Goal: Task Accomplishment & Management: Use online tool/utility

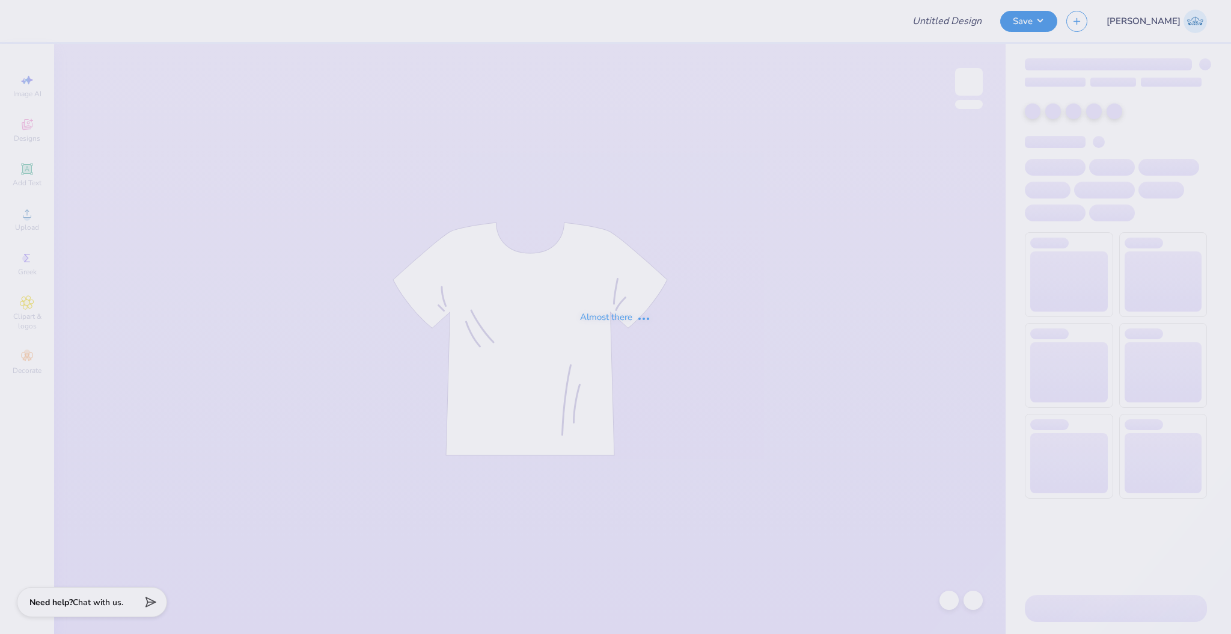
type input "bid day shirts"
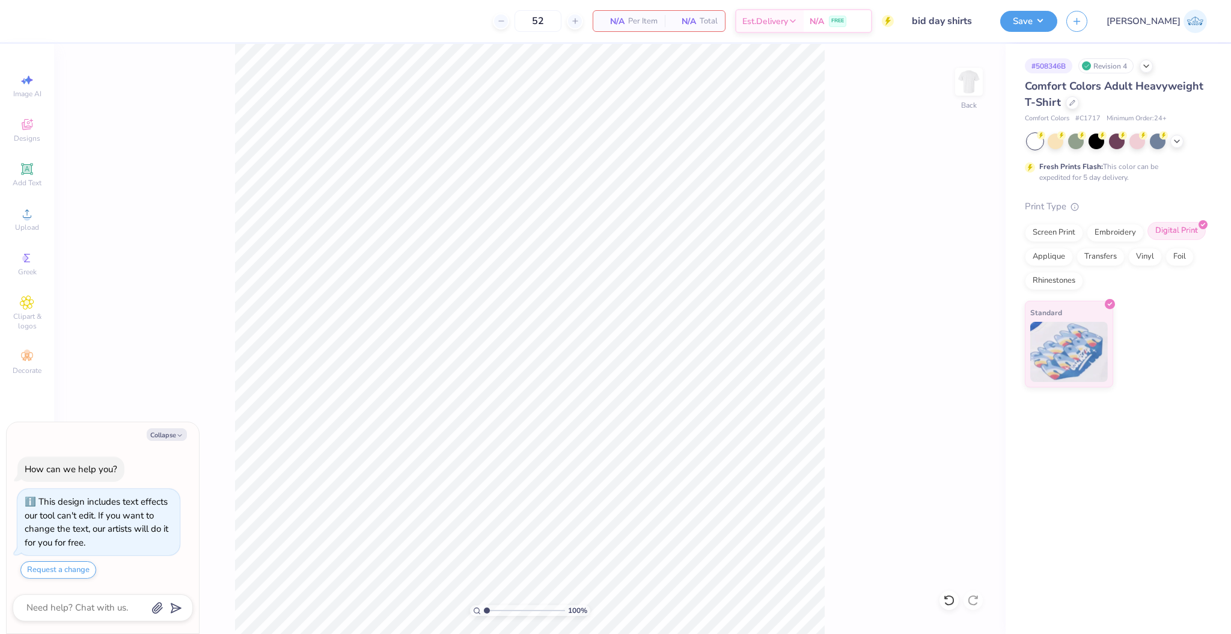
click at [1183, 233] on div "Digital Print" at bounding box center [1176, 231] width 58 height 18
click at [31, 218] on icon at bounding box center [27, 213] width 14 height 14
click at [49, 214] on div "Image AI Designs Add Text Upload Greek Clipart & logos Decorate" at bounding box center [27, 339] width 54 height 590
click at [43, 214] on div "Upload" at bounding box center [27, 218] width 42 height 35
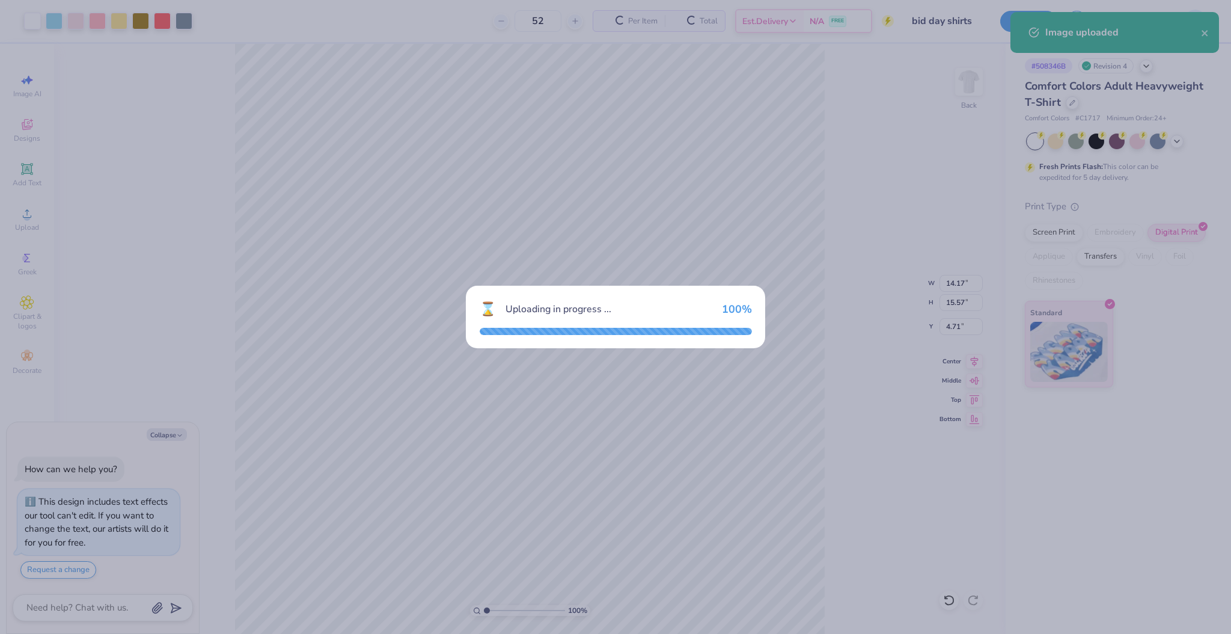
type textarea "x"
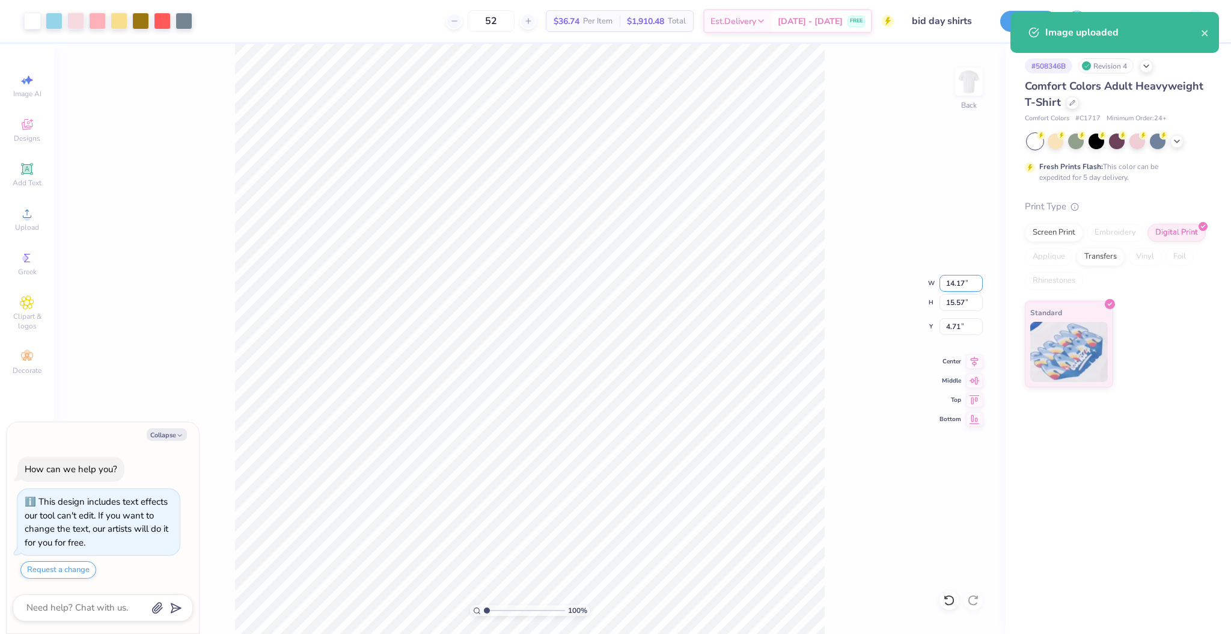
click at [955, 284] on input "14.17" at bounding box center [961, 283] width 43 height 17
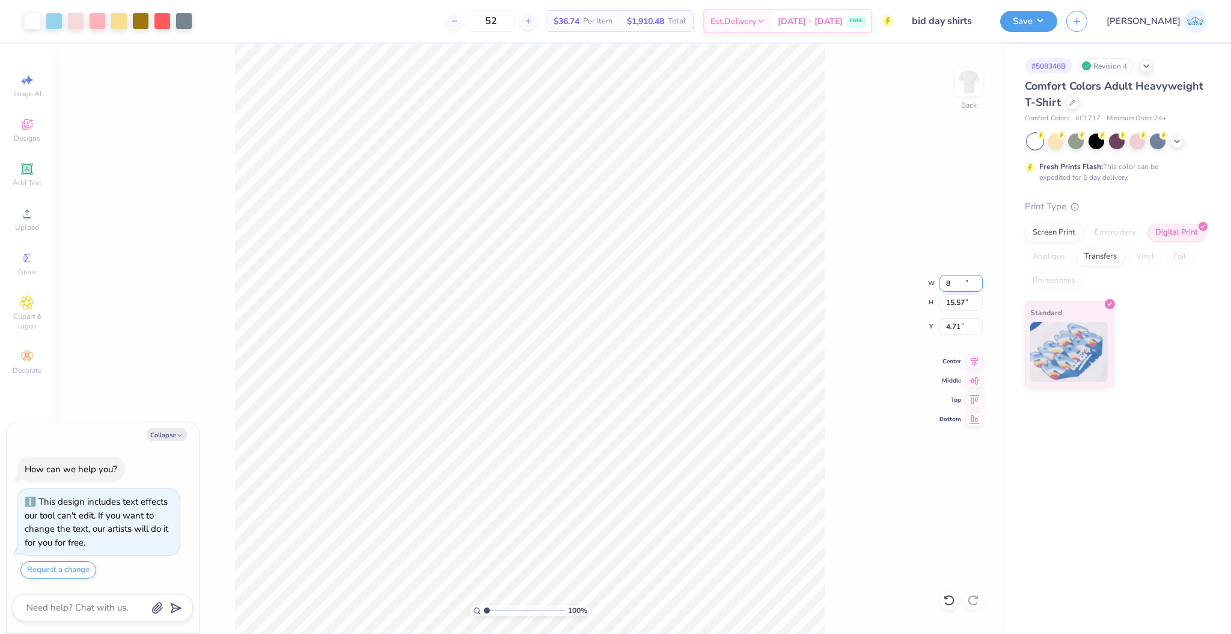
type input "8"
type textarea "x"
type input "8.00"
type input "8.79"
click at [950, 325] on input "8.11" at bounding box center [961, 326] width 43 height 17
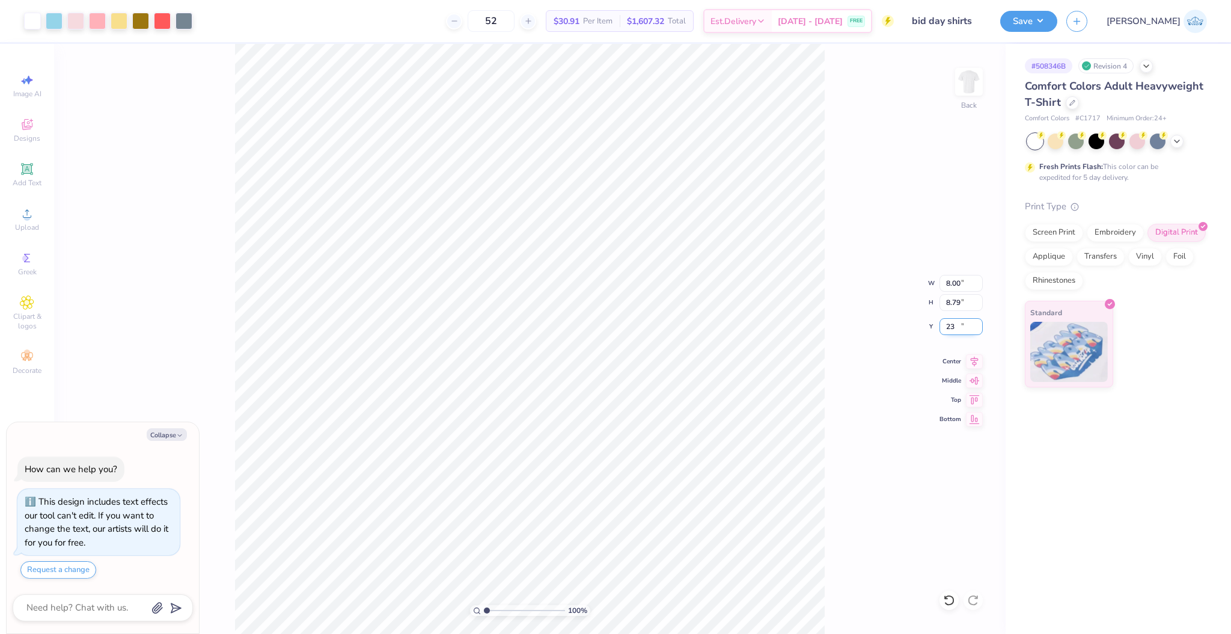
type input "23"
type textarea "x"
click at [949, 326] on input "15.71" at bounding box center [961, 326] width 43 height 17
type input "2"
type textarea "x"
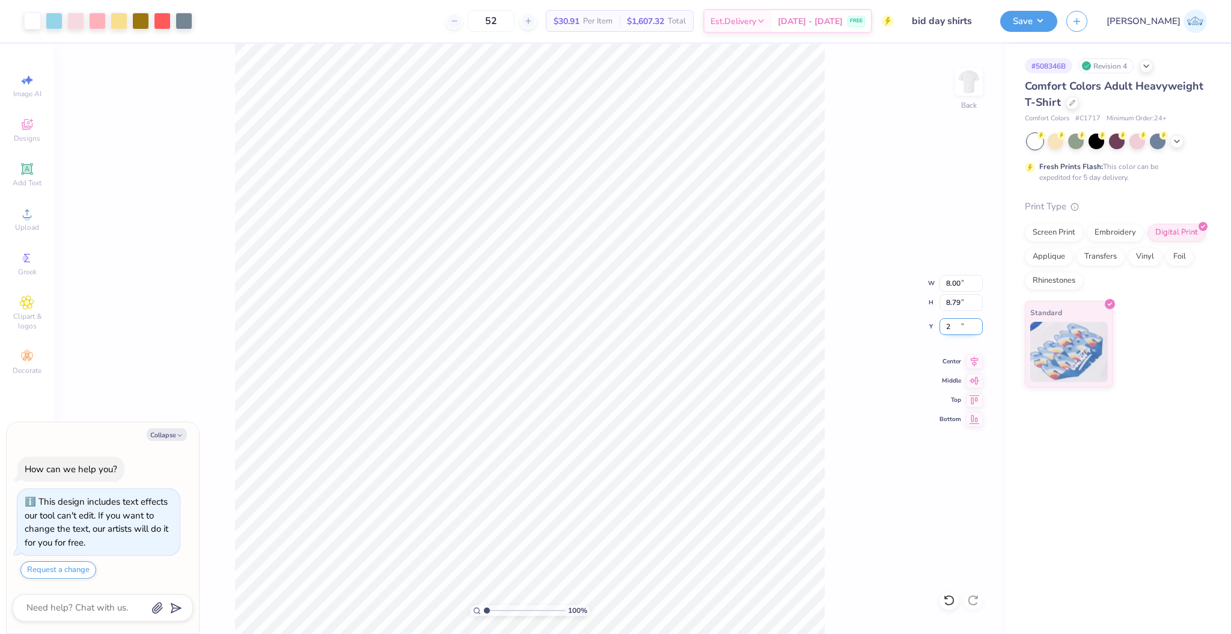
type input "2.00"
type textarea "x"
drag, startPoint x: 487, startPoint y: 614, endPoint x: 508, endPoint y: 614, distance: 20.4
click at [505, 616] on input "range" at bounding box center [524, 610] width 81 height 11
drag, startPoint x: 500, startPoint y: 610, endPoint x: 465, endPoint y: 612, distance: 34.3
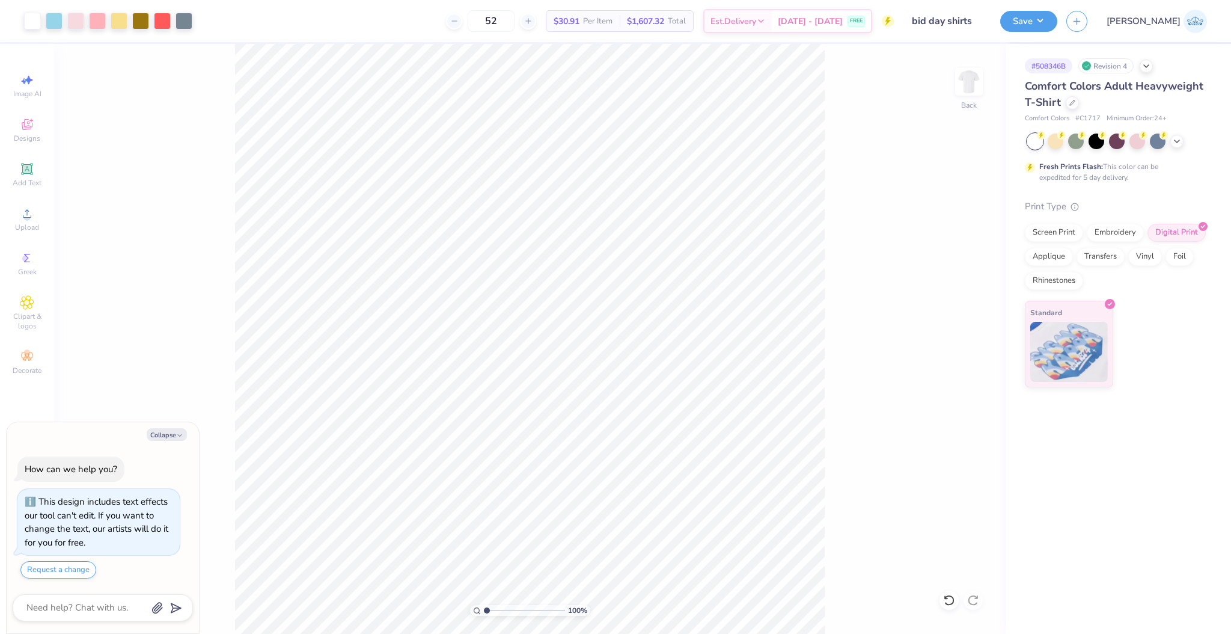
type input "1"
click at [484, 612] on input "range" at bounding box center [524, 610] width 81 height 11
type textarea "x"
type input "1.07"
click at [487, 611] on input "range" at bounding box center [524, 610] width 81 height 11
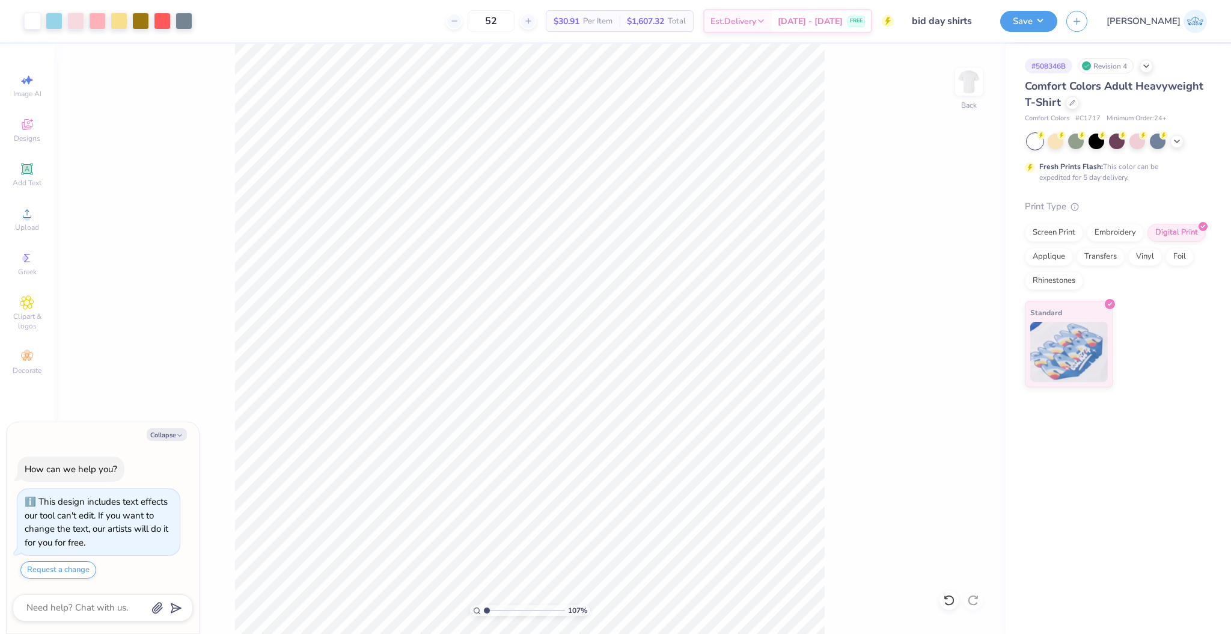
type textarea "x"
drag, startPoint x: 481, startPoint y: 612, endPoint x: 450, endPoint y: 613, distance: 31.3
type input "1"
click at [484, 613] on input "range" at bounding box center [524, 610] width 81 height 11
type textarea "x"
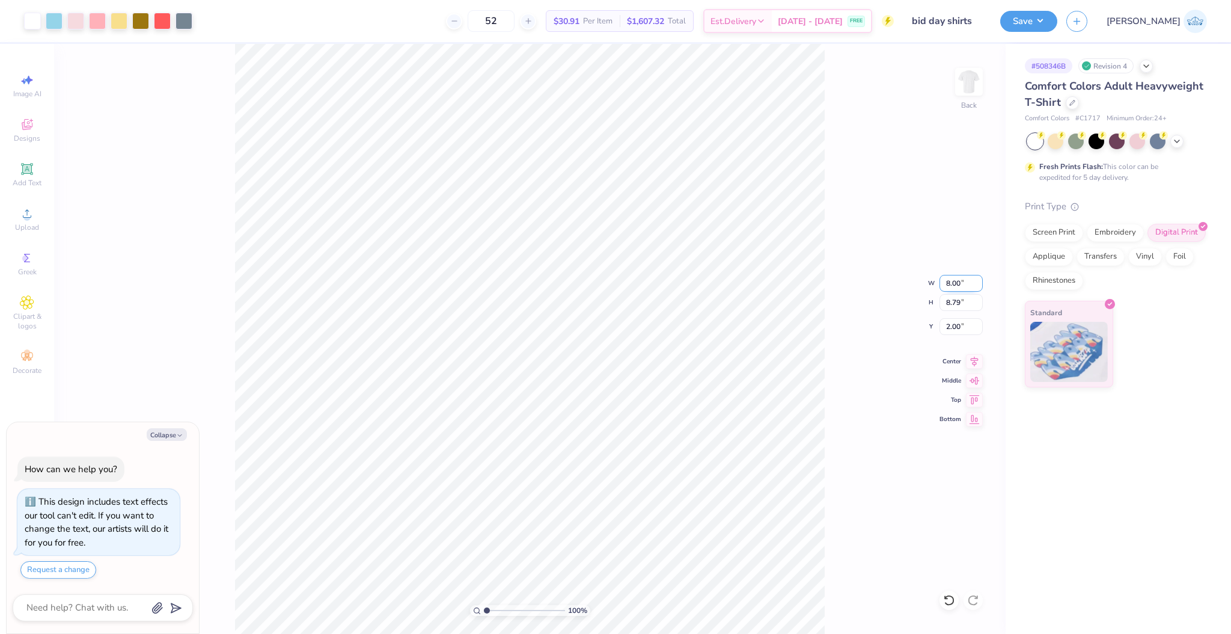
click at [947, 277] on input "8.00" at bounding box center [961, 283] width 43 height 17
type input "10"
type textarea "x"
type input "10.00"
type input "10.98"
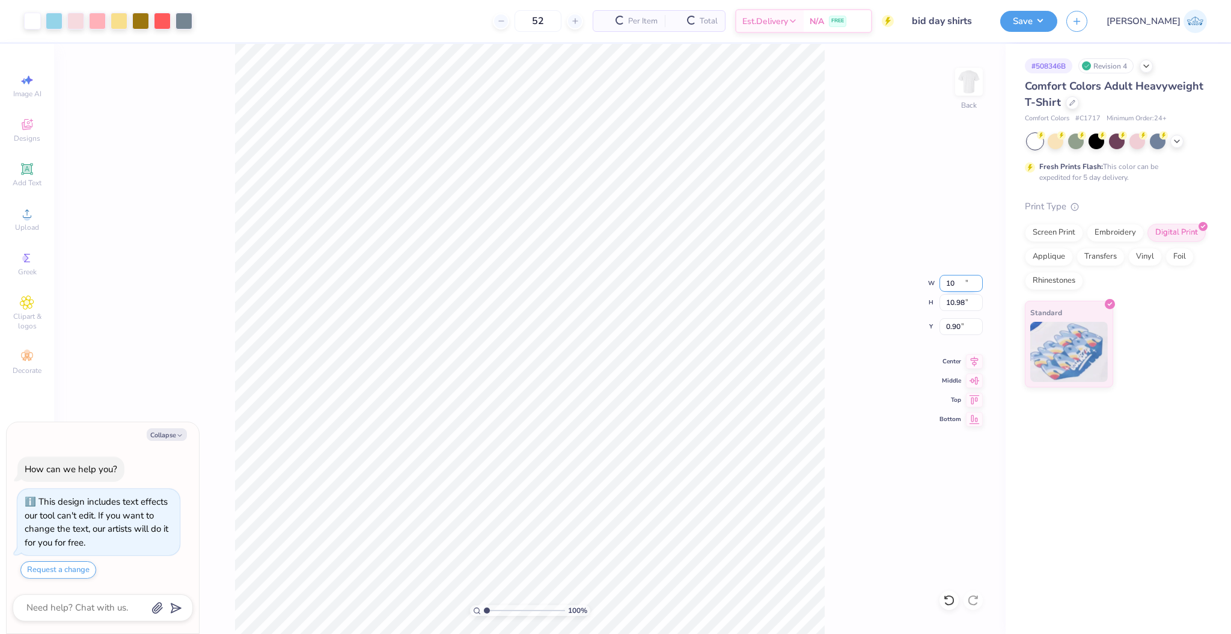
type input "0.90"
click at [947, 277] on input "10.00" at bounding box center [961, 283] width 43 height 17
type input "8"
type textarea "x"
type input "8.00"
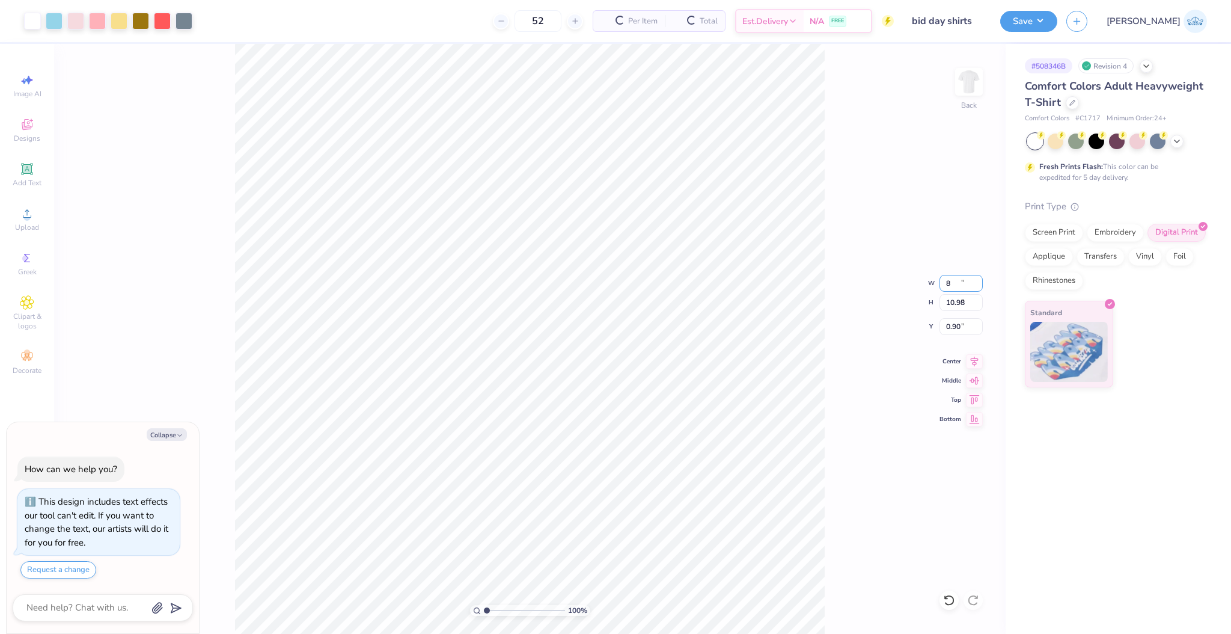
type input "8.79"
click at [959, 323] on input "2.00" at bounding box center [961, 326] width 43 height 17
type input "2"
type textarea "x"
click at [946, 277] on input "8.00" at bounding box center [961, 283] width 43 height 17
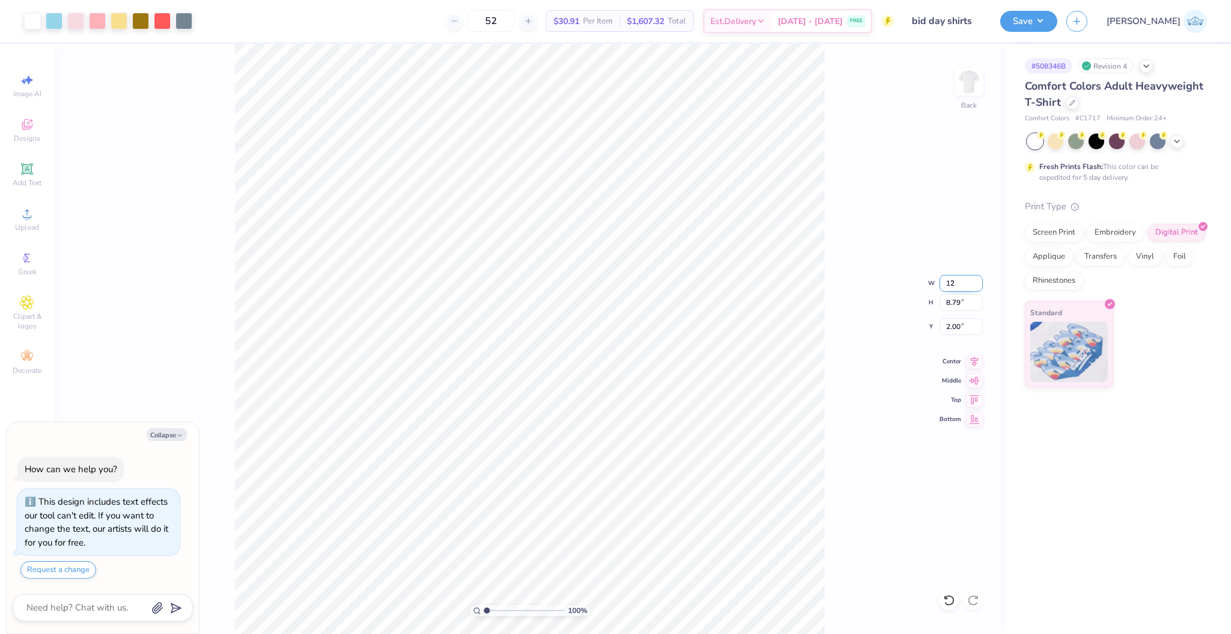
type input "12"
type textarea "x"
type input "12.00"
type input "13.18"
click at [953, 318] on input "0.50" at bounding box center [961, 326] width 43 height 17
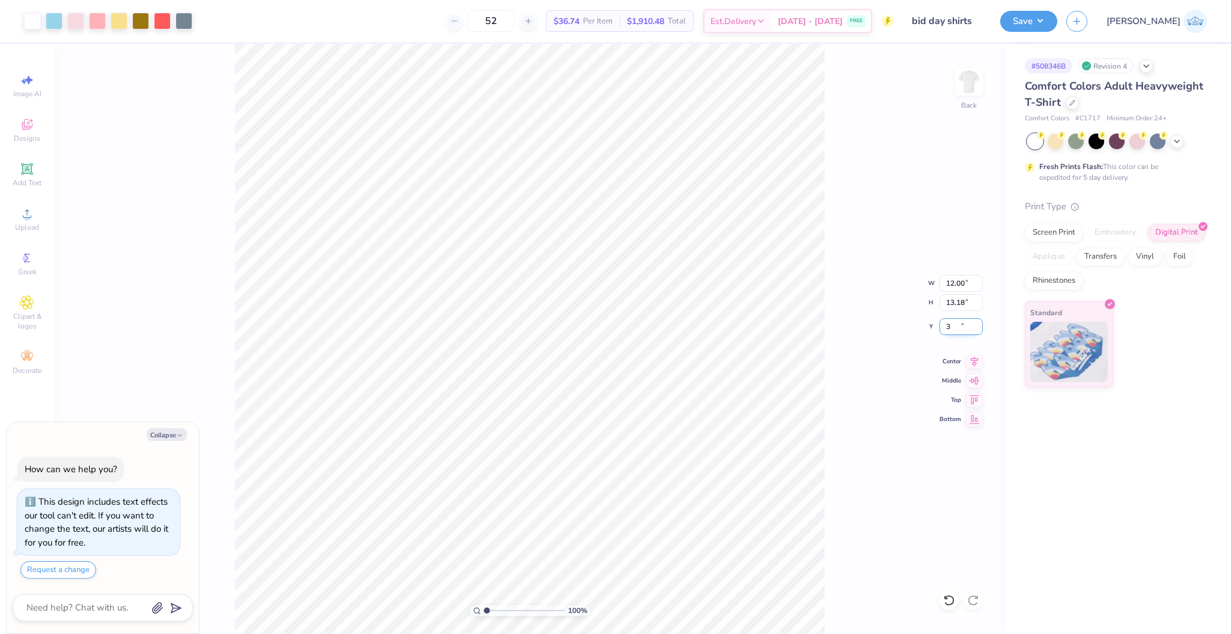
type input "3"
type textarea "x"
type input "3.00"
type textarea "x"
type input "1"
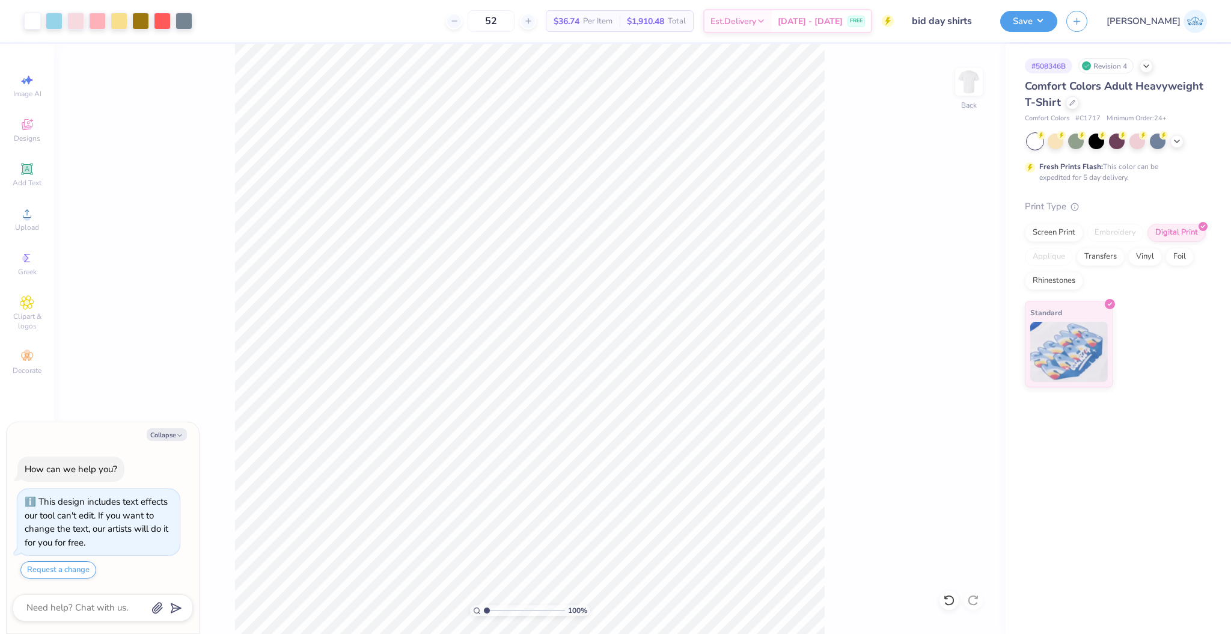
drag, startPoint x: 455, startPoint y: 601, endPoint x: 449, endPoint y: 599, distance: 6.3
click at [484, 605] on input "range" at bounding box center [524, 610] width 81 height 11
type textarea "x"
click at [953, 280] on input "12.00" at bounding box center [961, 283] width 43 height 17
type input "8"
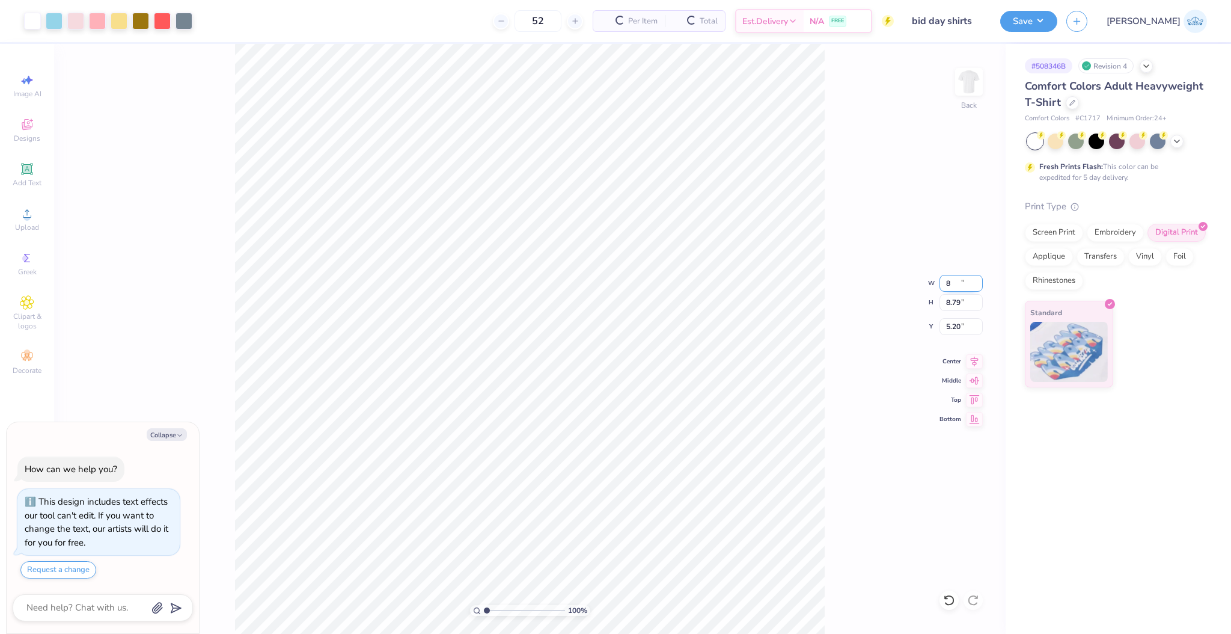
type textarea "x"
type input "8.00"
type input "8.79"
click at [954, 327] on input "5.20" at bounding box center [961, 326] width 43 height 17
type input "3"
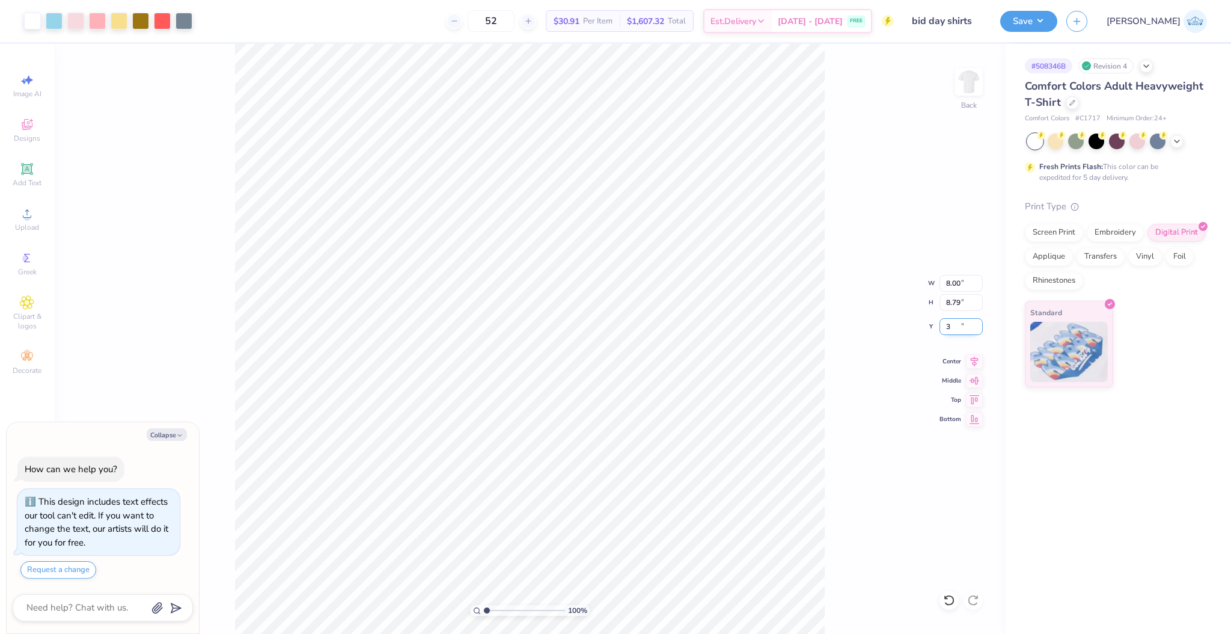
type textarea "x"
type input "3.00"
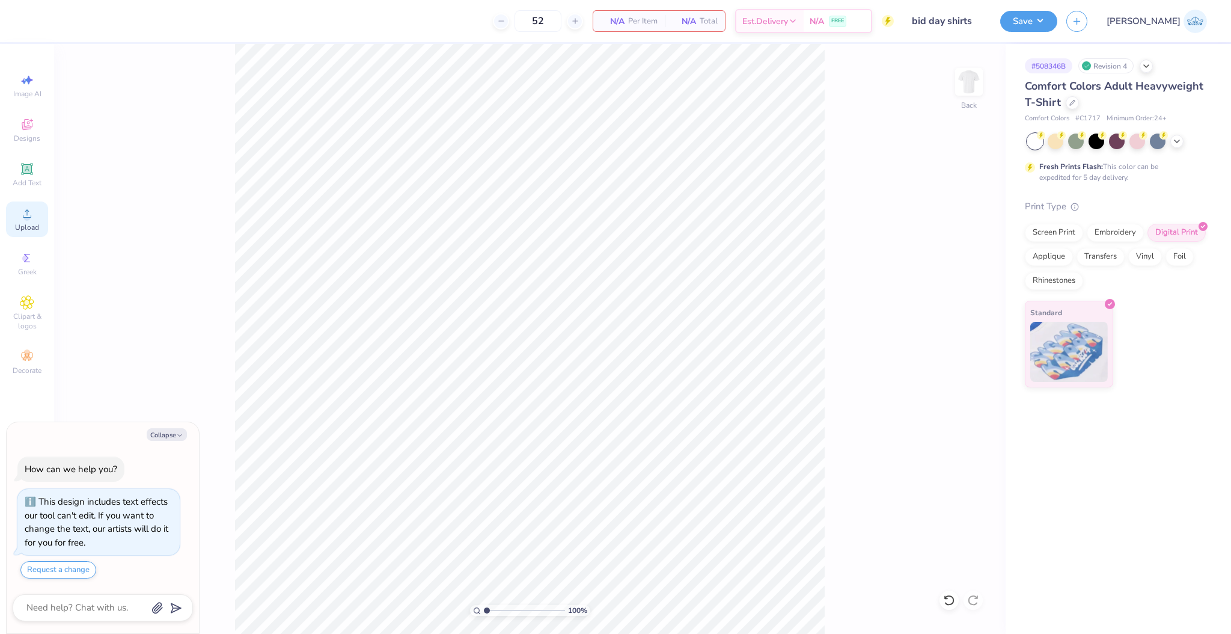
click at [14, 209] on div "Upload" at bounding box center [27, 218] width 42 height 35
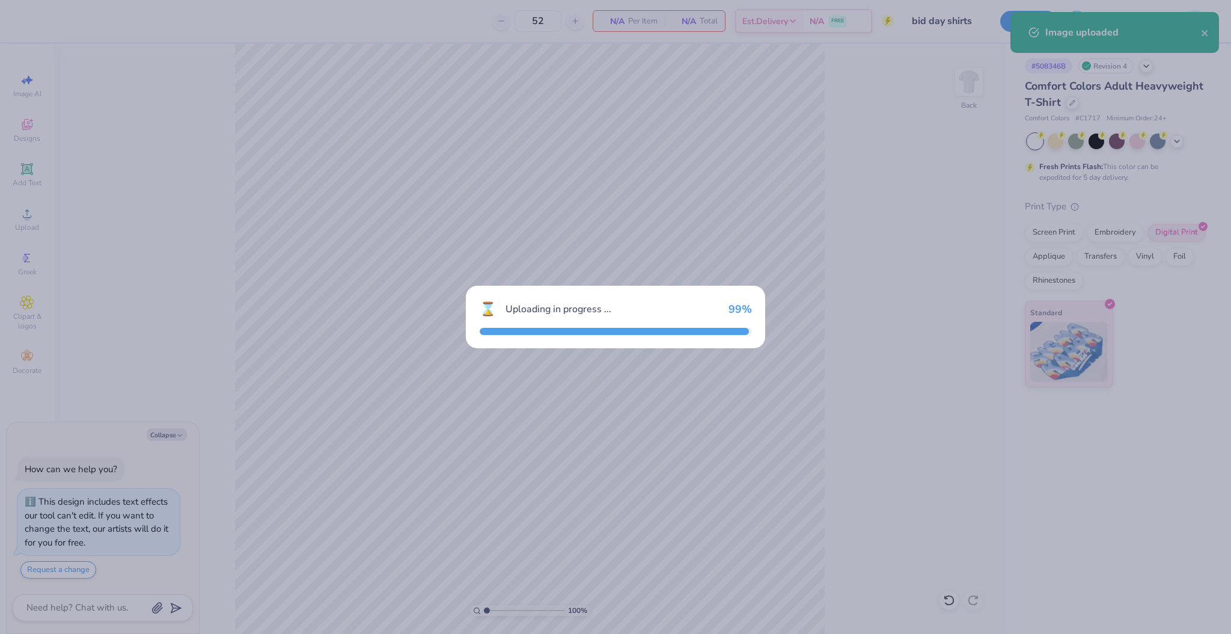
type textarea "x"
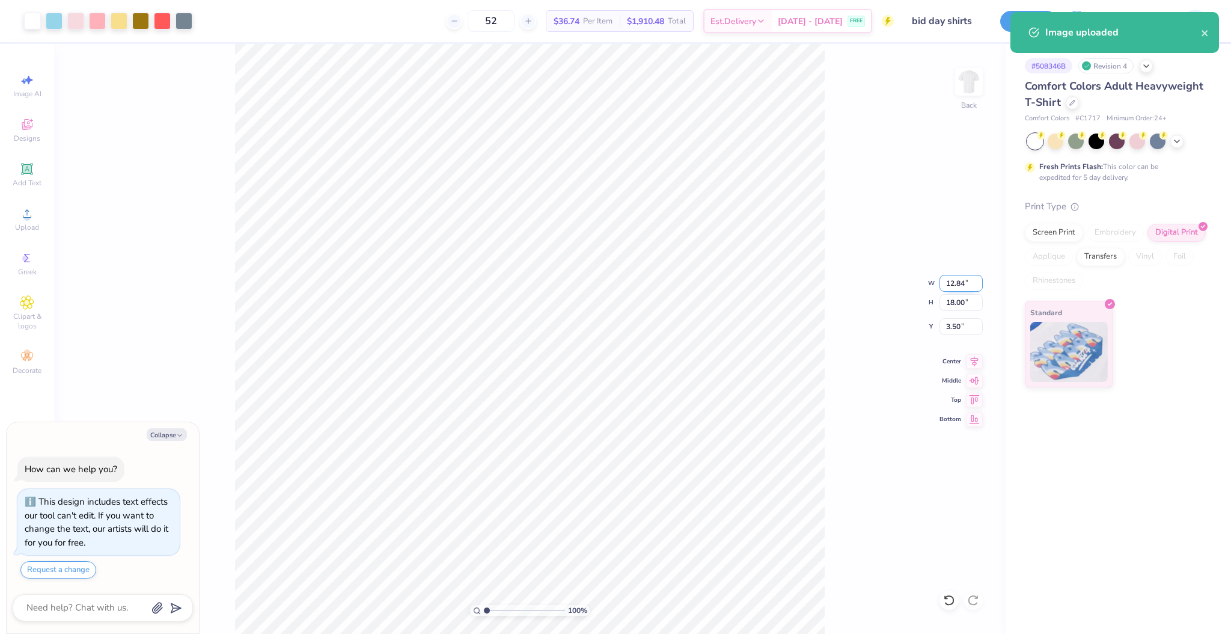
click at [949, 284] on input "12.84" at bounding box center [961, 283] width 43 height 17
type input "8"
type textarea "x"
type input "8.00"
type input "11.22"
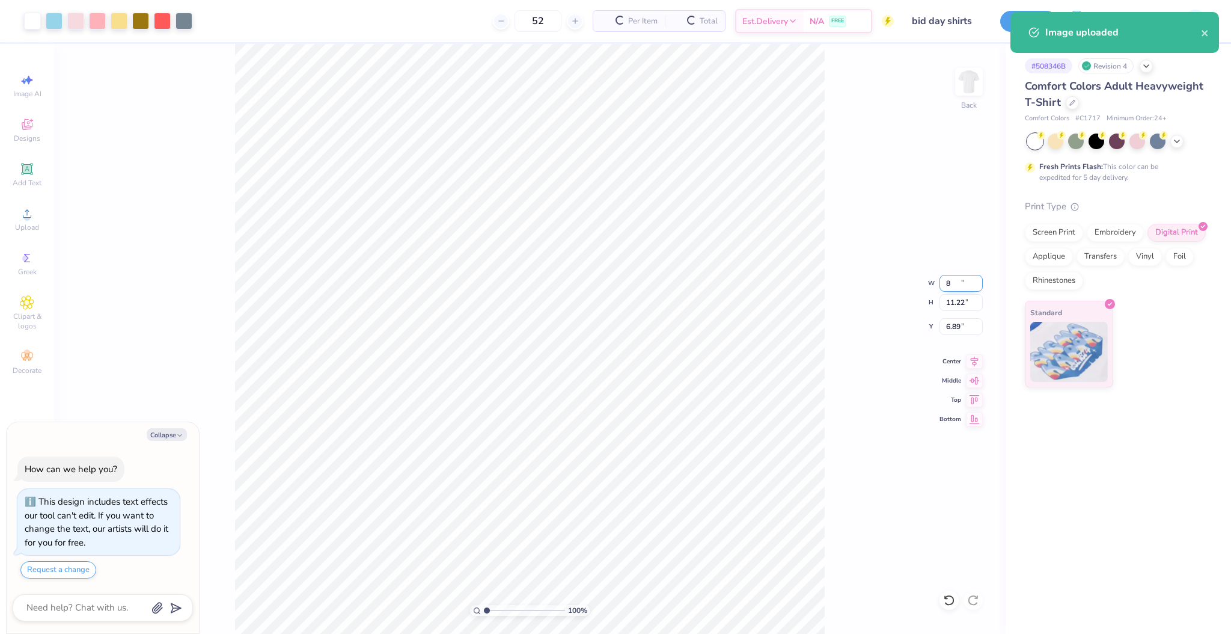
type input "6.89"
type textarea "x"
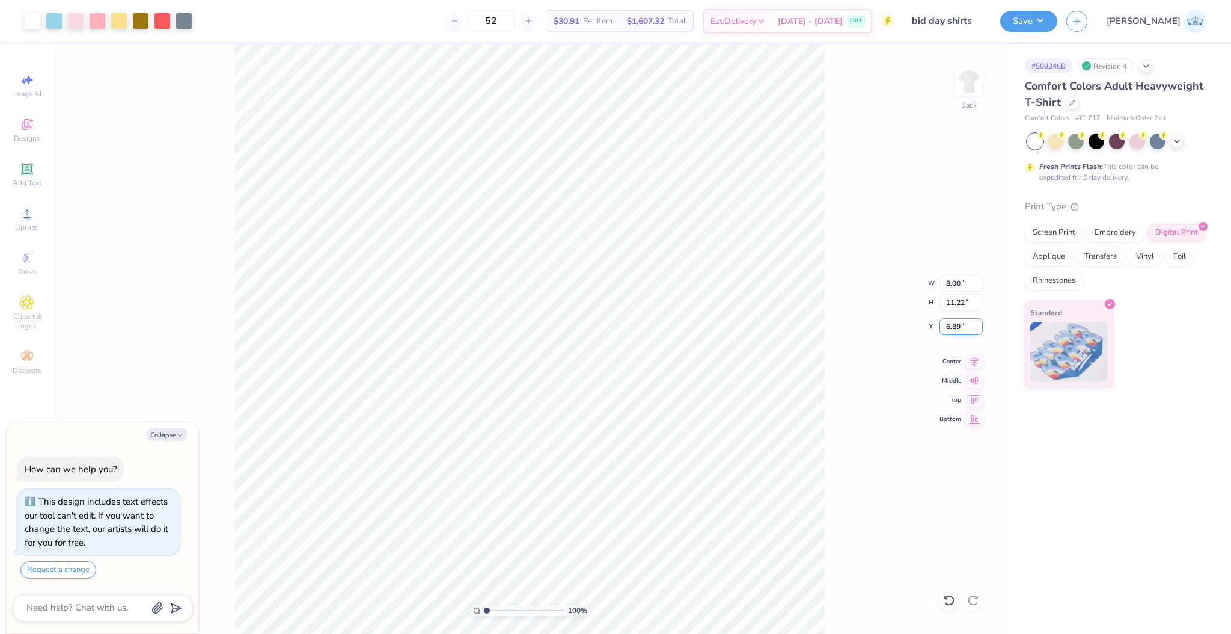
click at [950, 329] on input "6.89" at bounding box center [961, 326] width 43 height 17
type input "2"
type textarea "x"
type input "2.00"
click at [845, 426] on div "100 % Back W 8.00 8.00 " H 11.22 11.22 " Y 2.00 2.00 " Center Middle Top Bottom" at bounding box center [530, 339] width 952 height 590
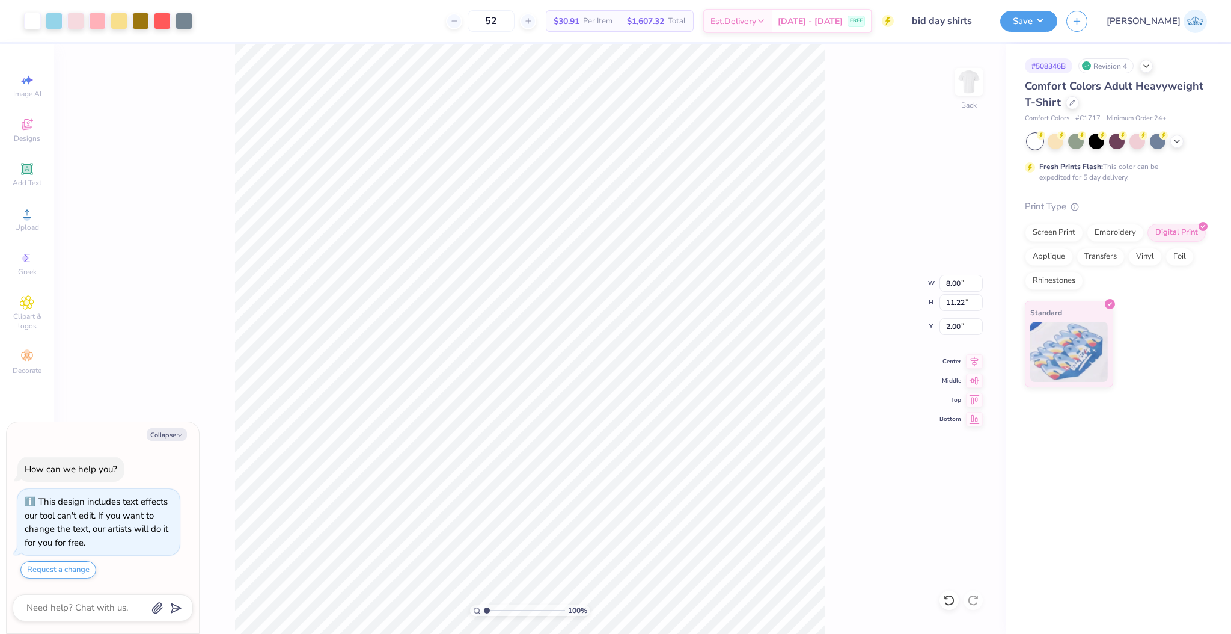
type textarea "x"
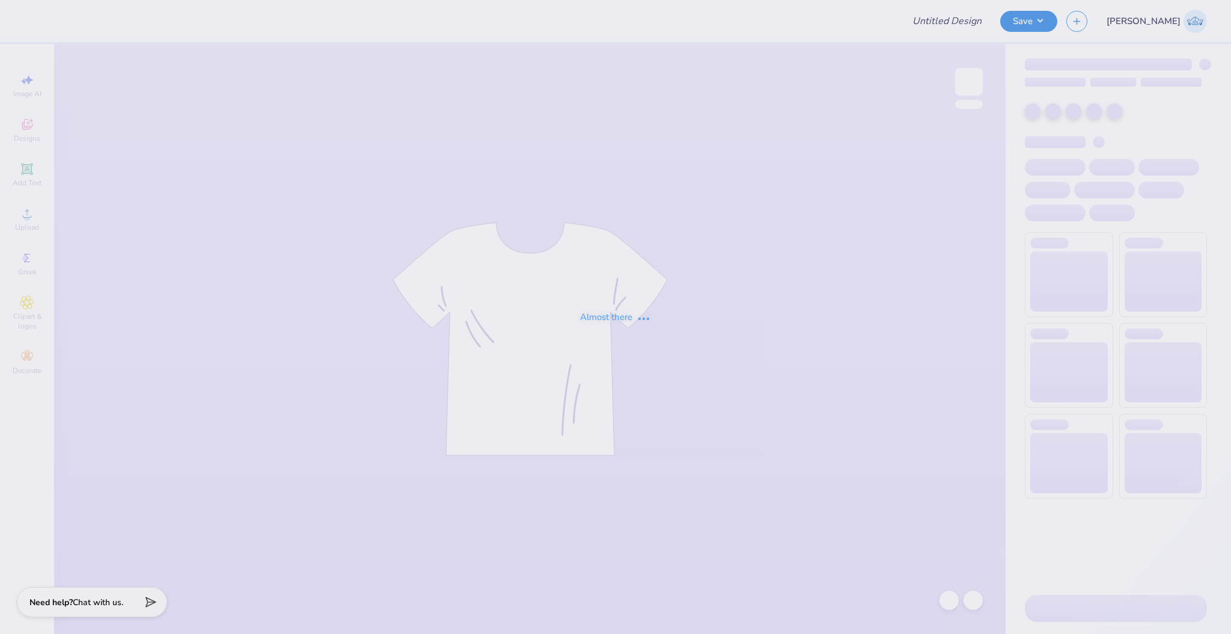
type input "bid day shirts"
type input "52"
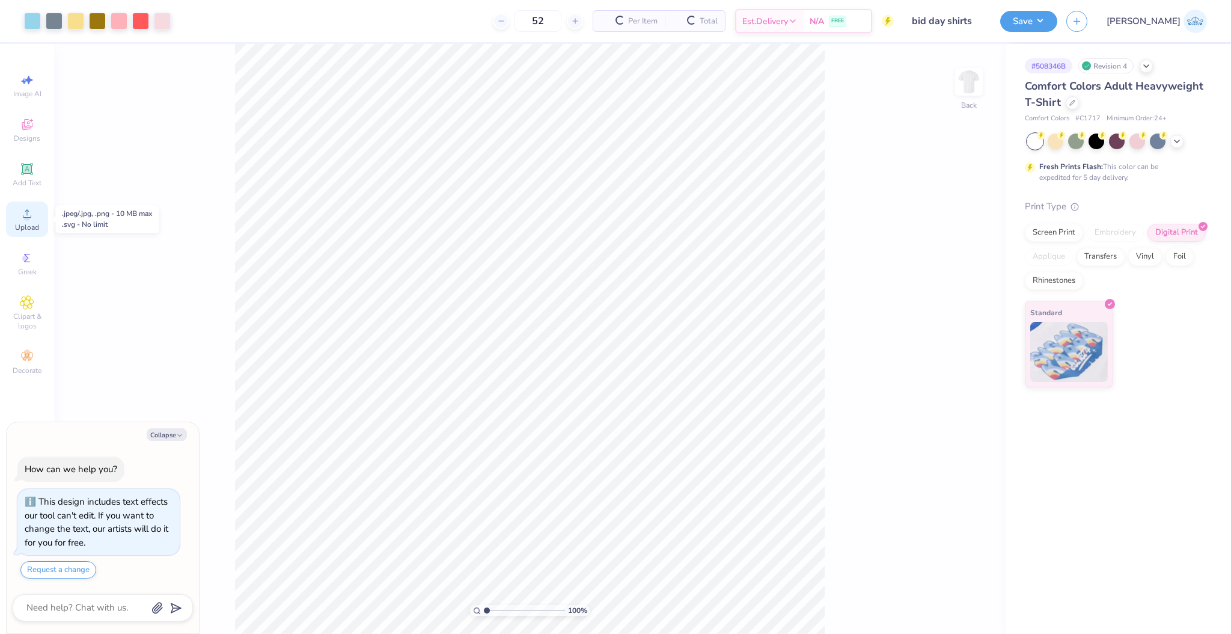
click at [31, 222] on span "Upload" at bounding box center [27, 227] width 24 height 10
click at [31, 210] on icon at bounding box center [27, 213] width 14 height 14
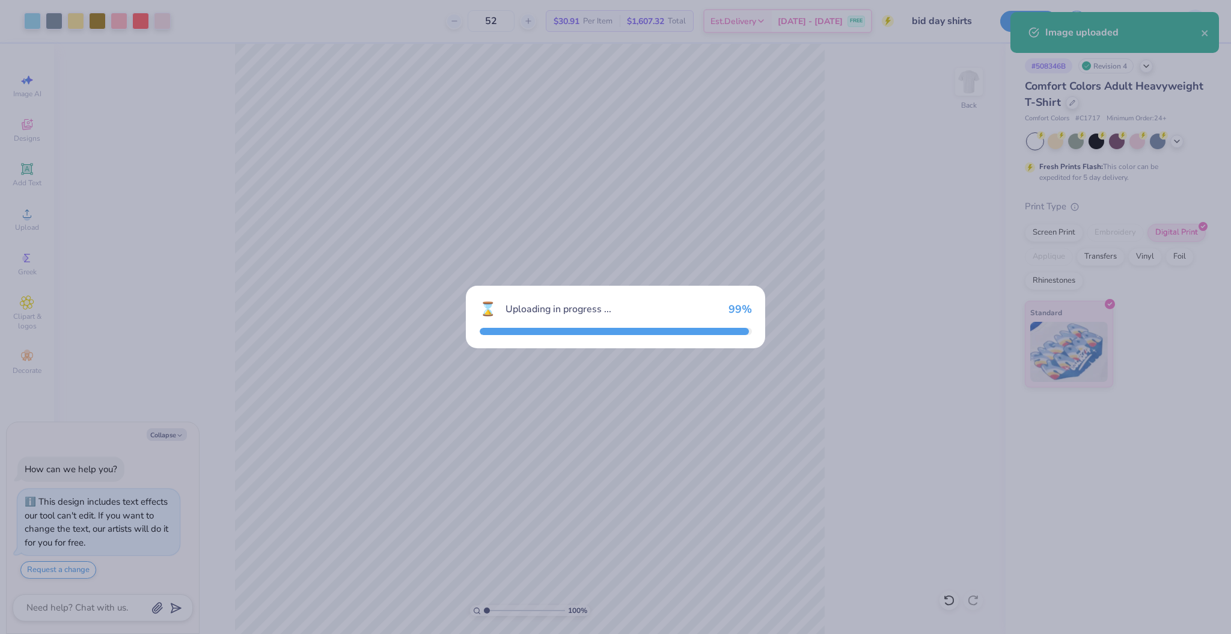
type textarea "x"
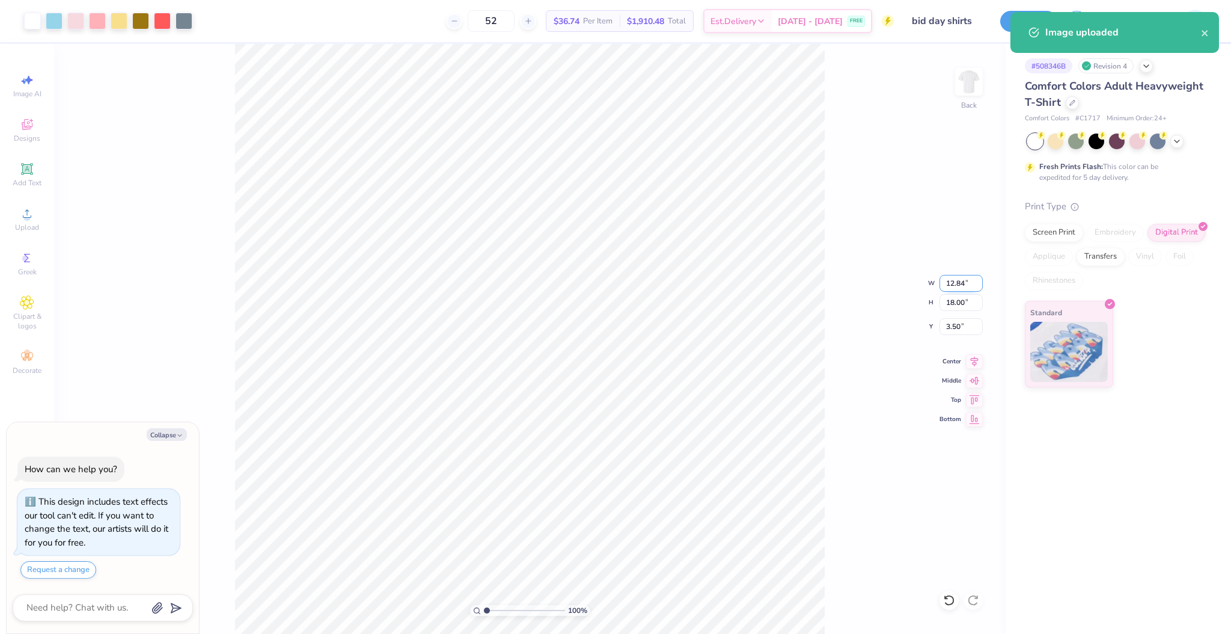
click at [959, 286] on input "12.84" at bounding box center [961, 283] width 43 height 17
type input "8"
type textarea "x"
type input "8.00"
type input "11.22"
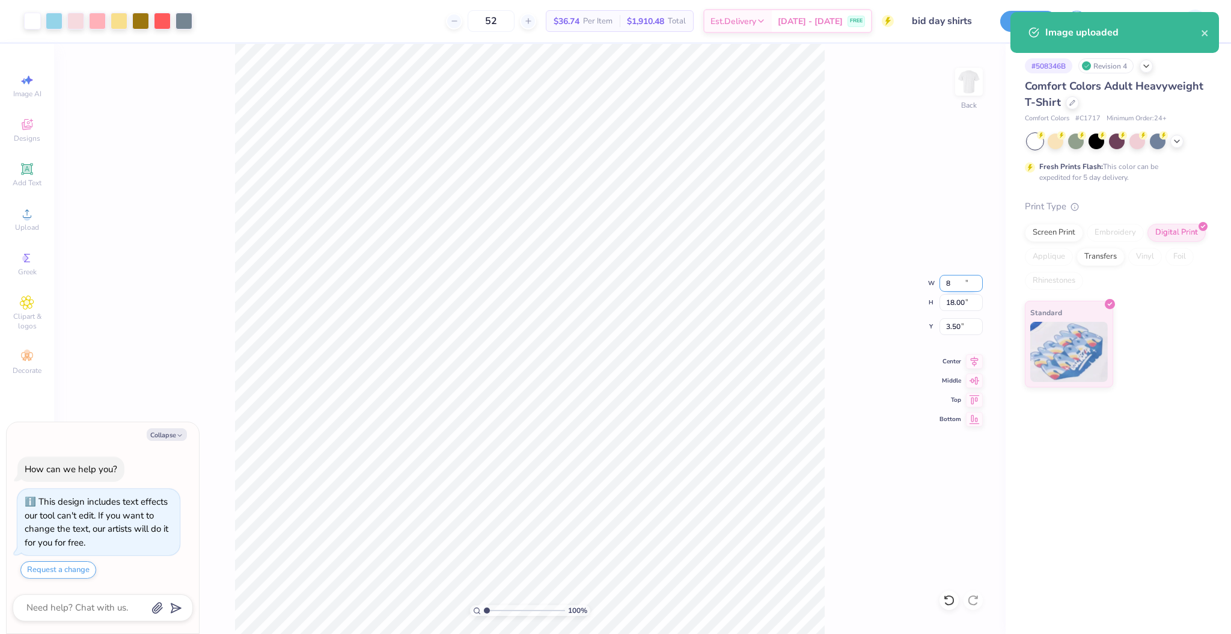
type input "6.89"
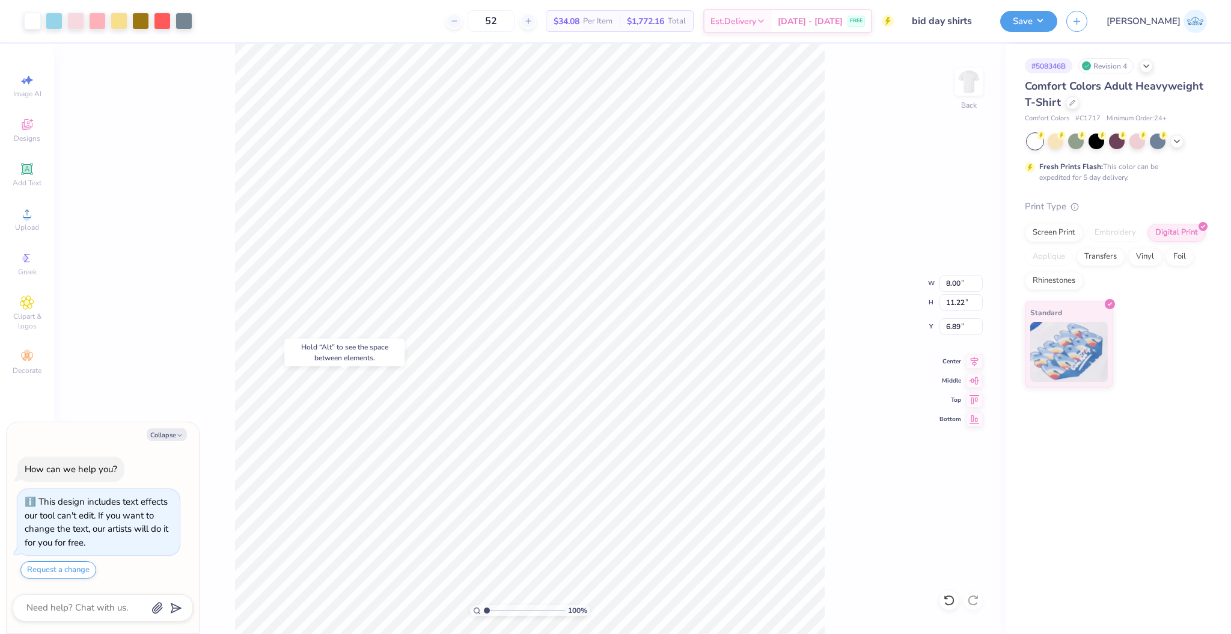
type textarea "x"
type input "7.75"
type input "12.15"
type input "1.70"
type textarea "x"
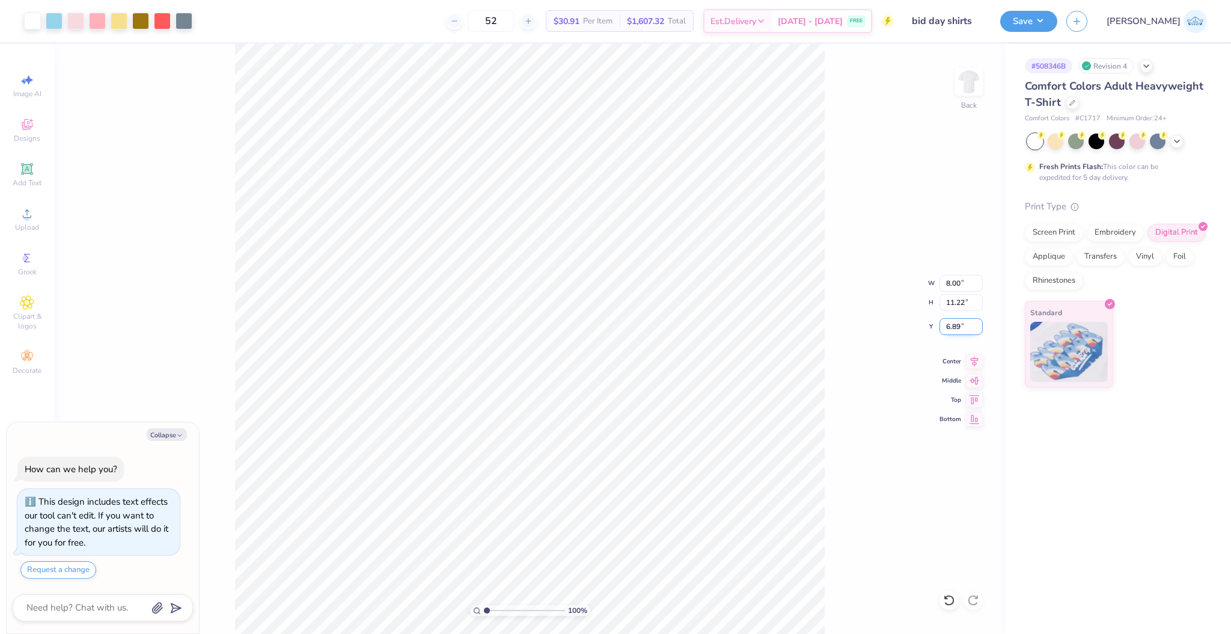
click at [958, 327] on input "6.89" at bounding box center [961, 326] width 43 height 17
type input "3"
type textarea "x"
type input "3.00"
click at [959, 360] on span "Center" at bounding box center [951, 359] width 22 height 8
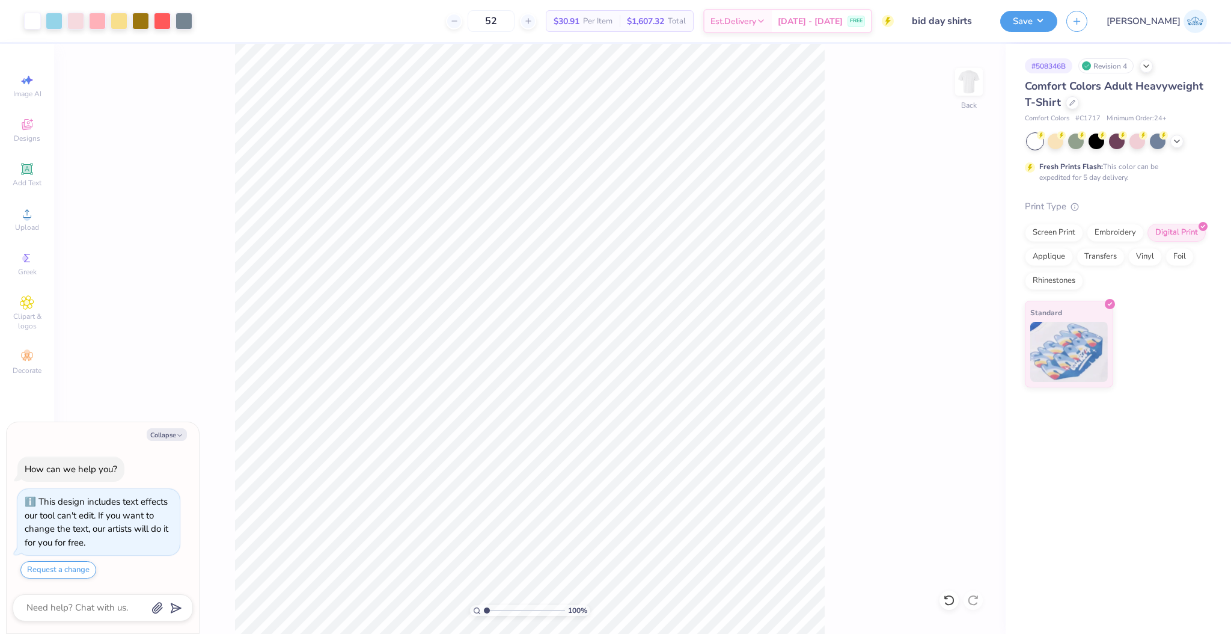
type textarea "x"
click at [944, 323] on input "3.00" at bounding box center [961, 326] width 43 height 17
type input "2"
type textarea "x"
type input "2.00"
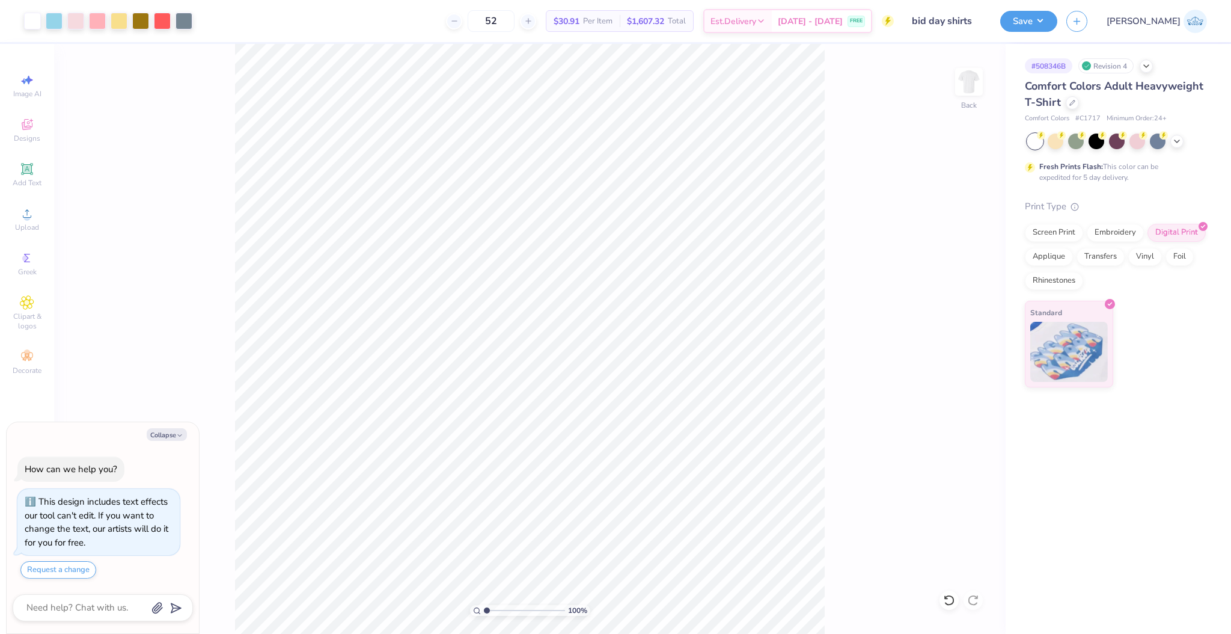
type textarea "x"
click at [955, 329] on input "2.00" at bounding box center [961, 326] width 43 height 17
type input "3"
type textarea "x"
type input "3.00"
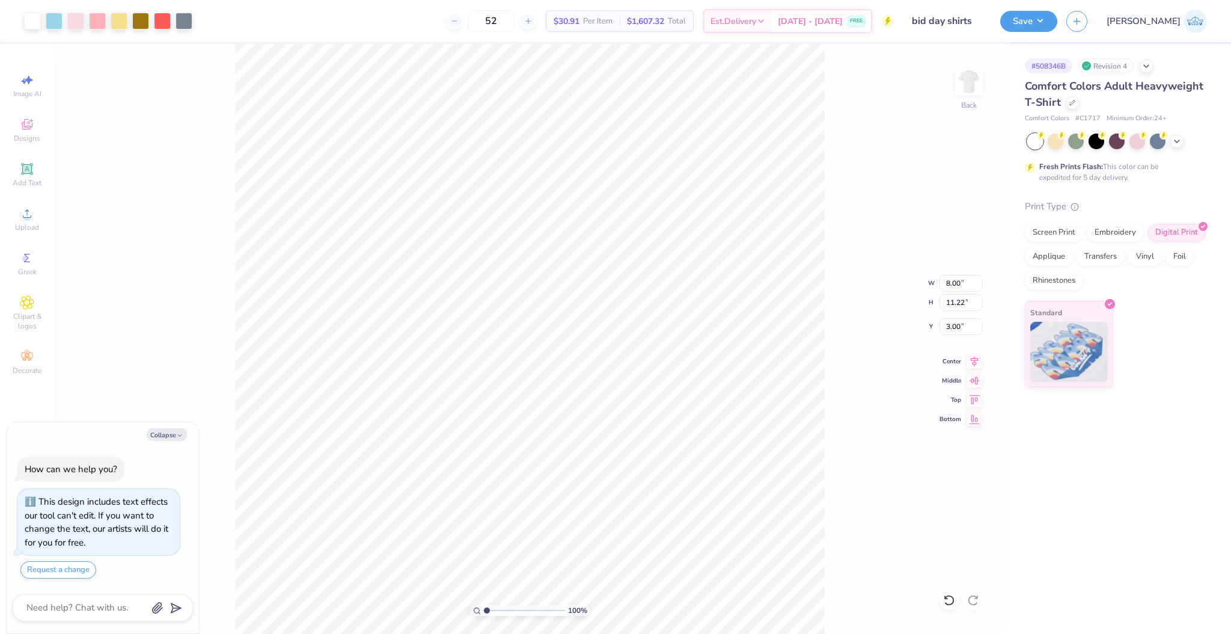
type textarea "x"
click at [490, 605] on input "range" at bounding box center [524, 610] width 81 height 11
drag, startPoint x: 490, startPoint y: 604, endPoint x: 331, endPoint y: 627, distance: 161.5
type input "1"
click at [484, 616] on input "range" at bounding box center [524, 610] width 81 height 11
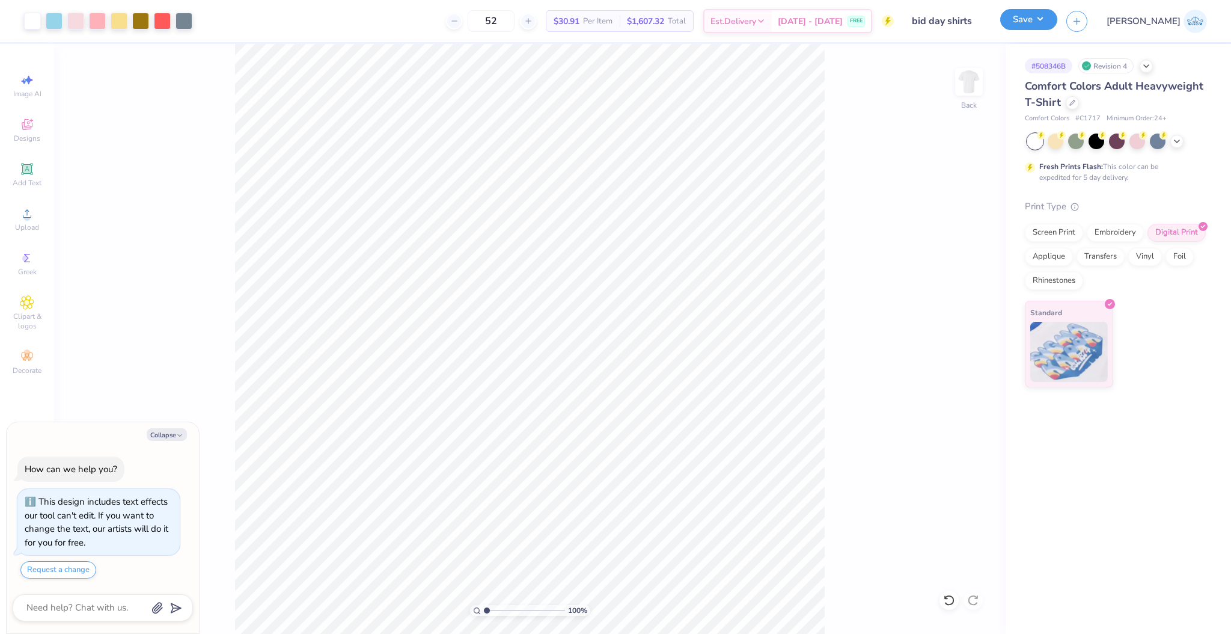
click at [1057, 16] on button "Save" at bounding box center [1028, 19] width 57 height 21
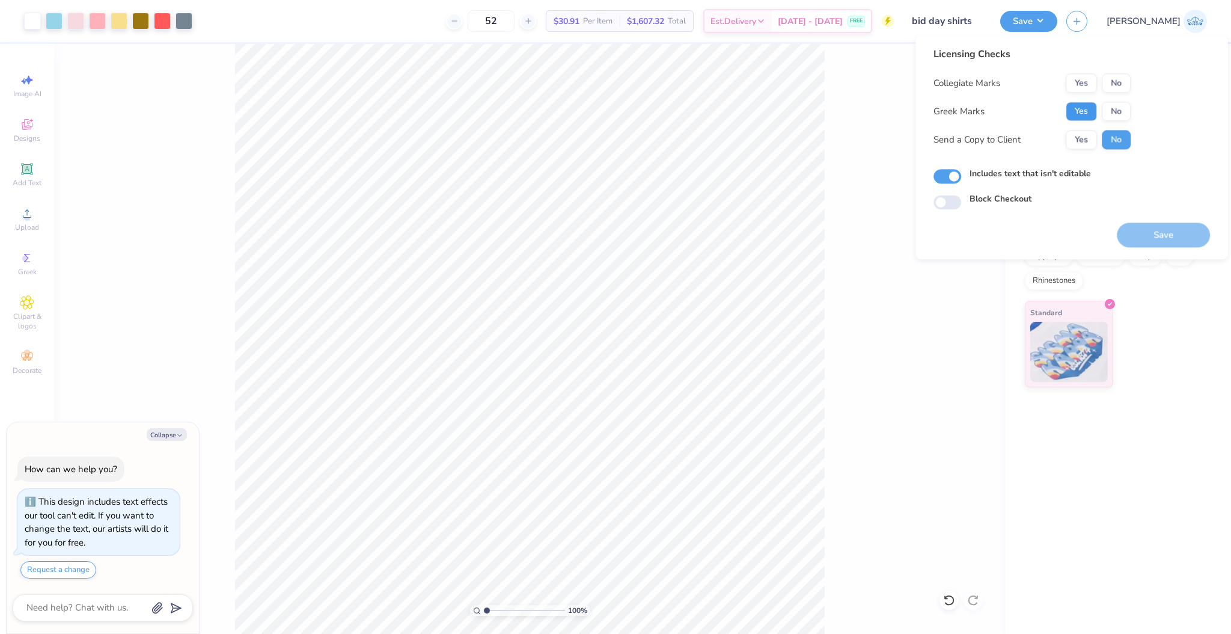
drag, startPoint x: 1091, startPoint y: 108, endPoint x: 1114, endPoint y: 93, distance: 27.3
click at [1092, 108] on button "Yes" at bounding box center [1081, 111] width 31 height 19
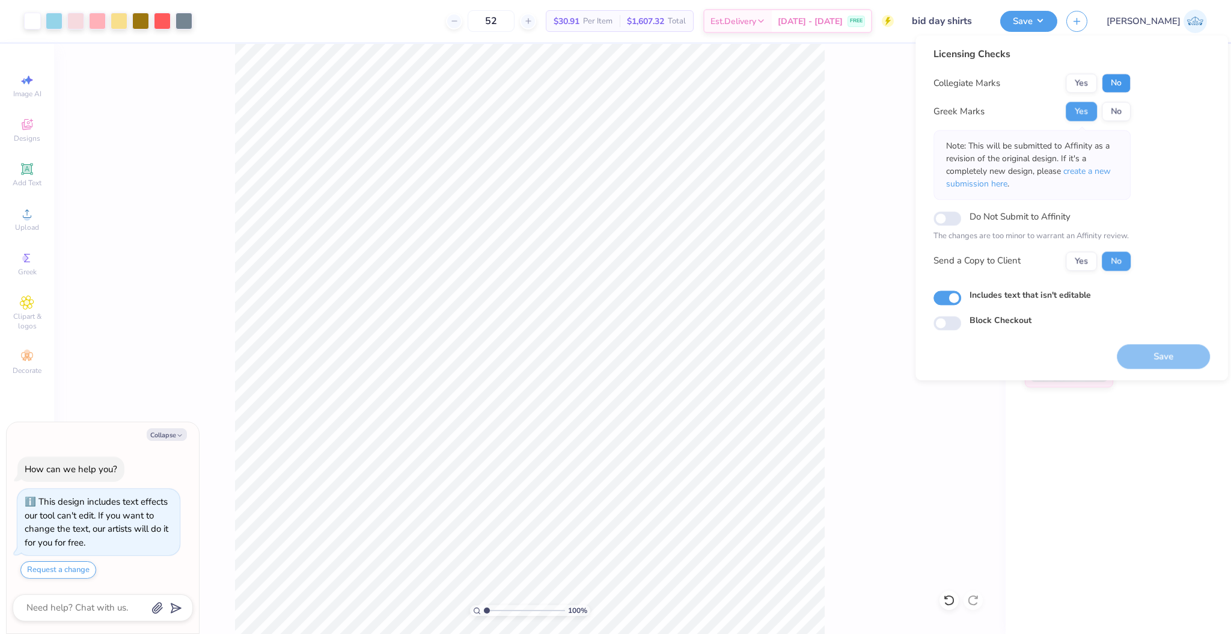
click at [1119, 88] on button "No" at bounding box center [1116, 82] width 29 height 19
click at [1089, 252] on button "Yes" at bounding box center [1081, 260] width 31 height 19
click at [1142, 346] on button "Save" at bounding box center [1163, 356] width 93 height 25
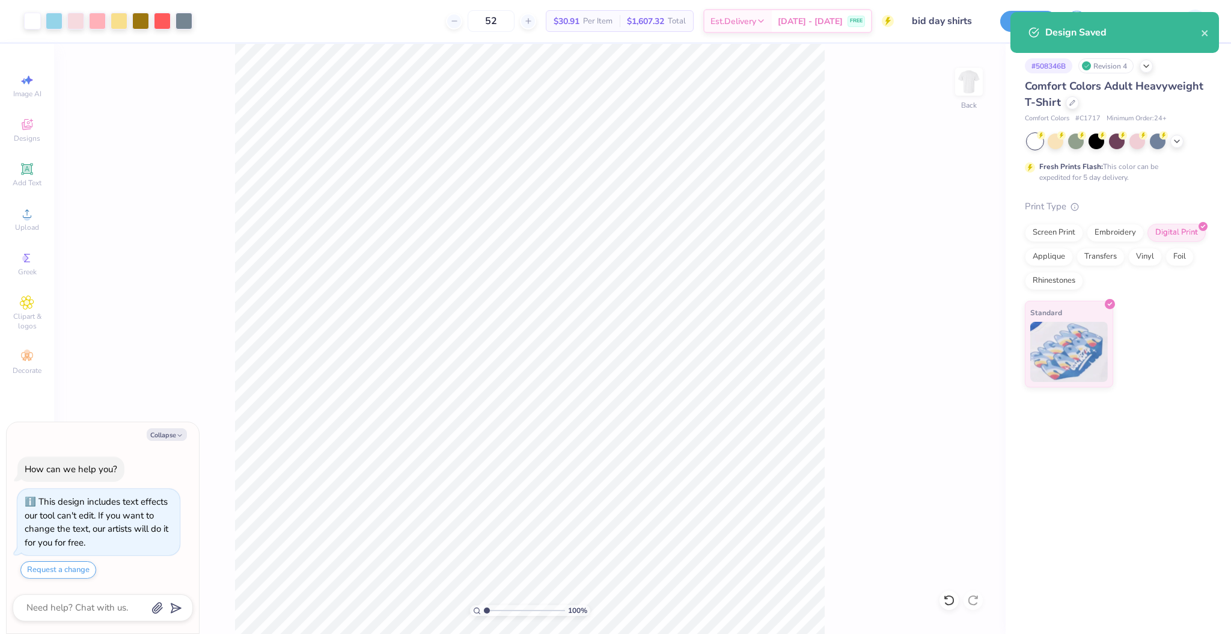
type textarea "x"
click at [959, 280] on input "8.00" at bounding box center [961, 283] width 43 height 17
type input "9"
type textarea "x"
type input "9.00"
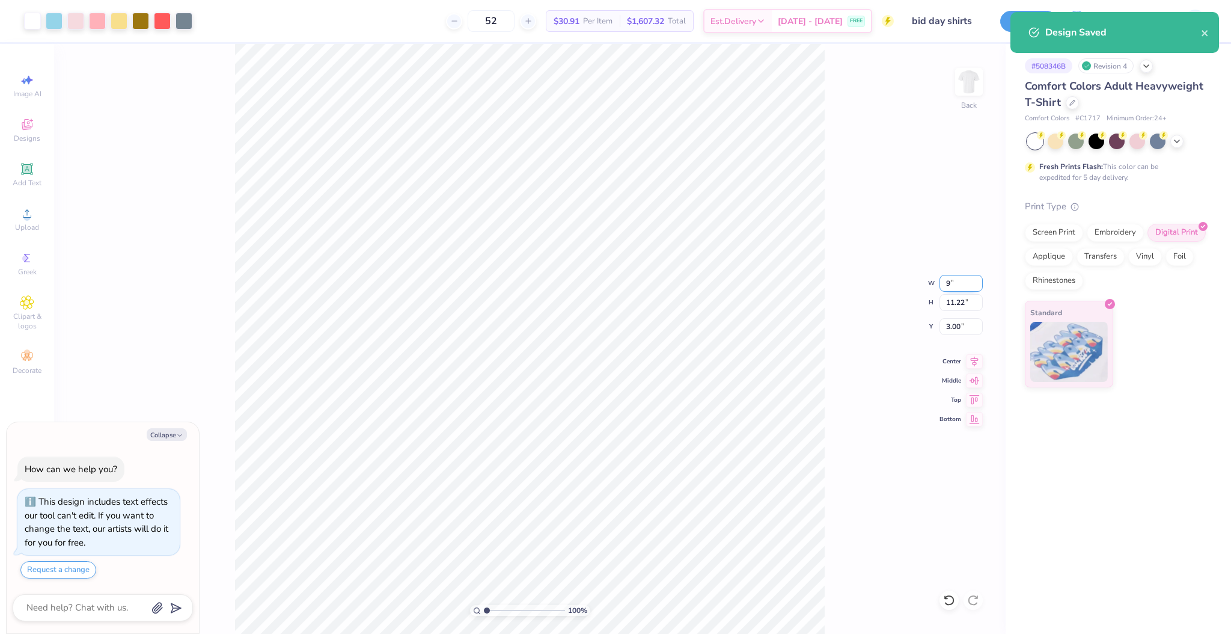
type input "12.62"
type input "2.30"
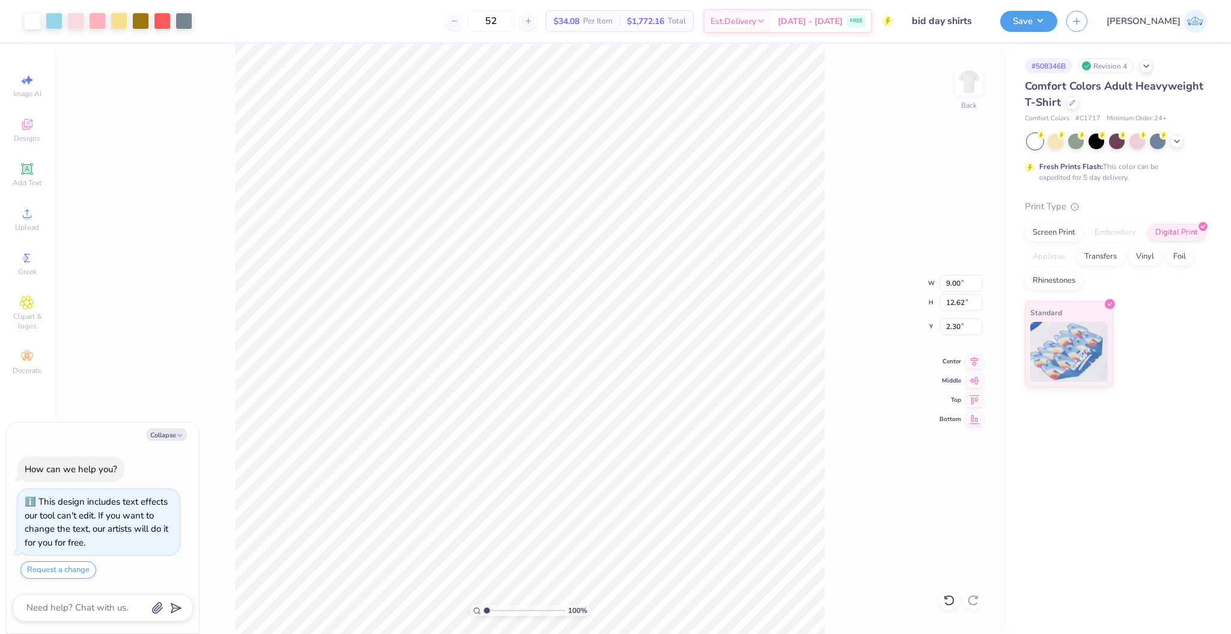
click at [945, 604] on icon at bounding box center [949, 600] width 12 height 12
type textarea "x"
type input "8.00"
type input "11.22"
type input "3.00"
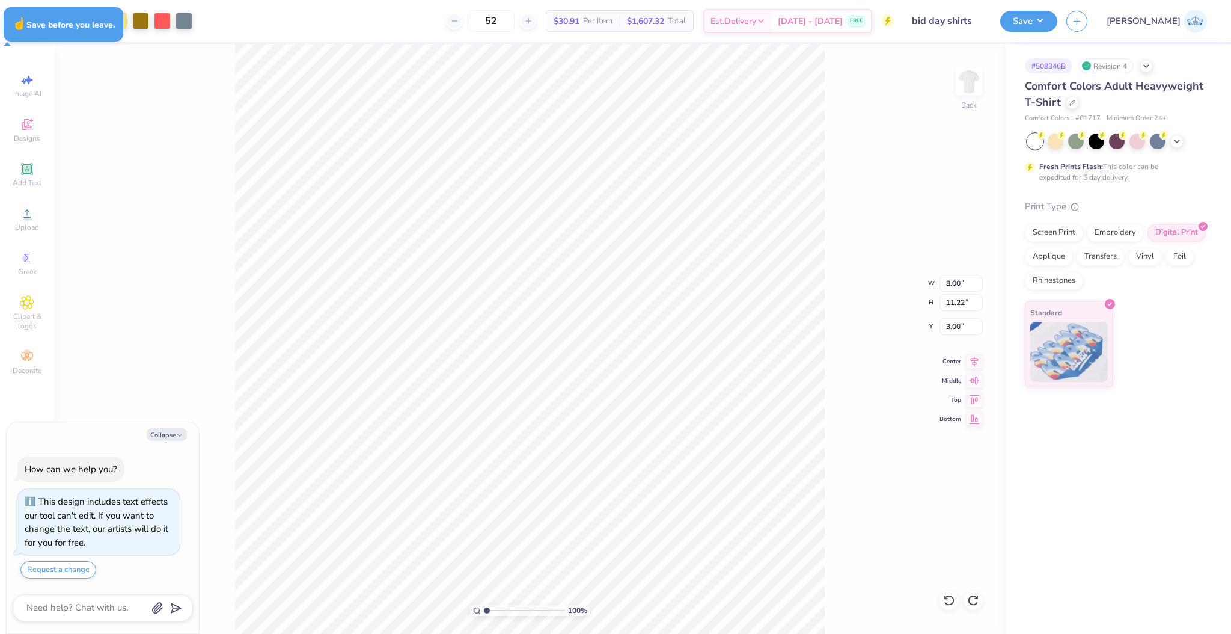
type textarea "x"
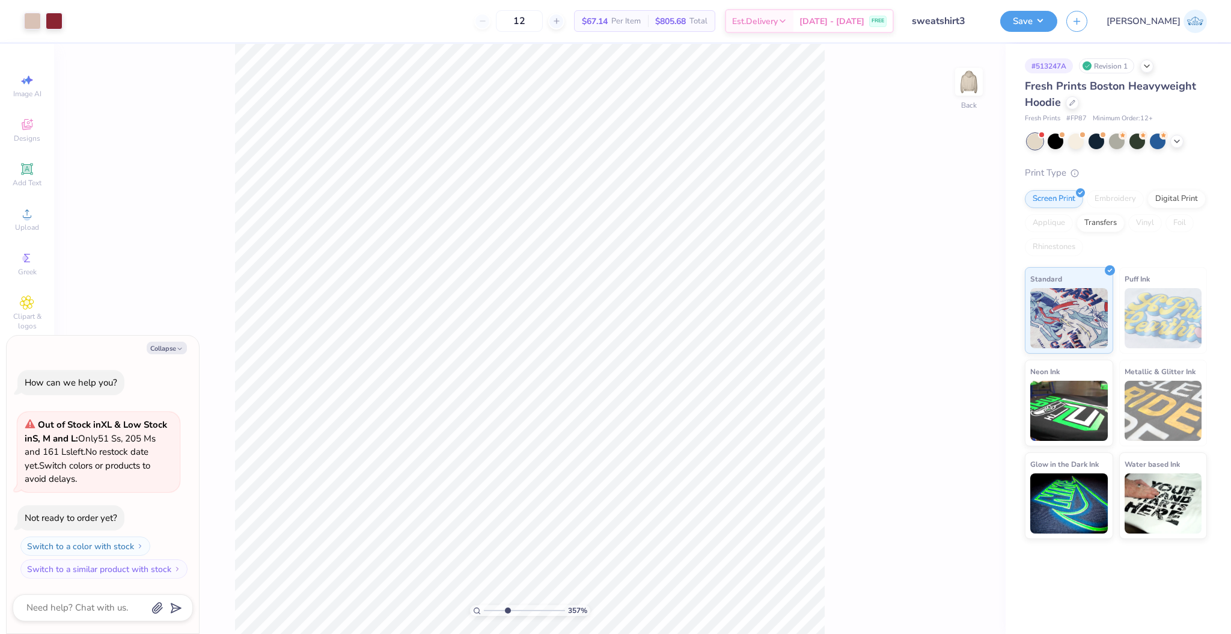
type input "3.57"
click at [507, 613] on input "range" at bounding box center [524, 610] width 81 height 11
type textarea "x"
type input "2.44"
type input "1.81"
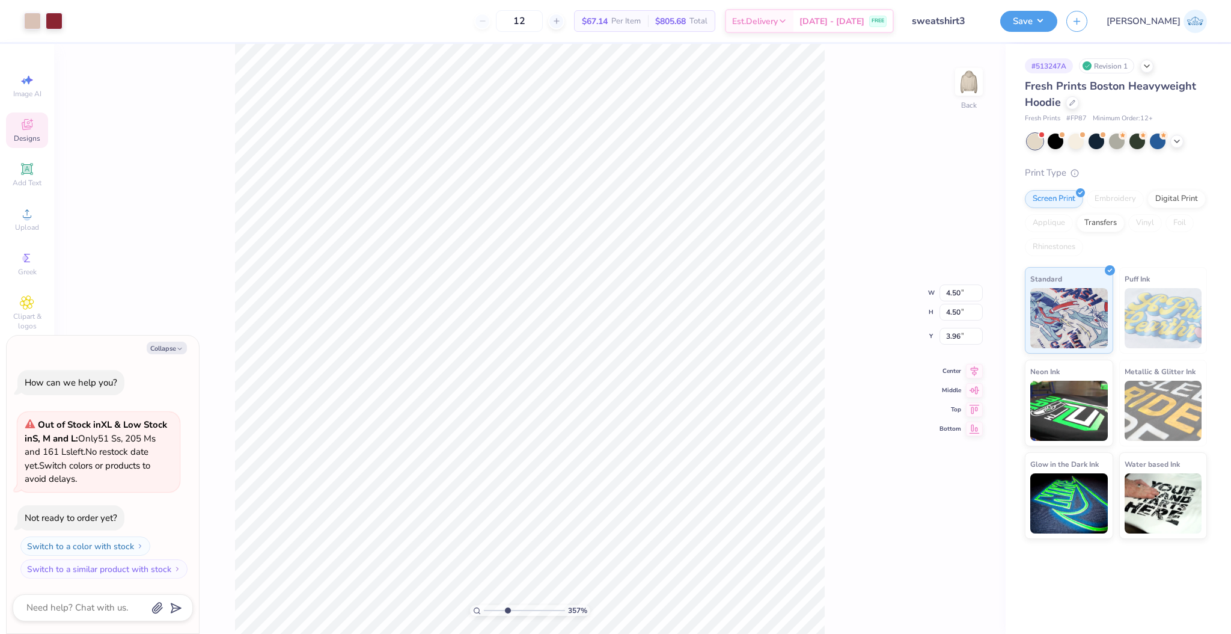
type input "5.64"
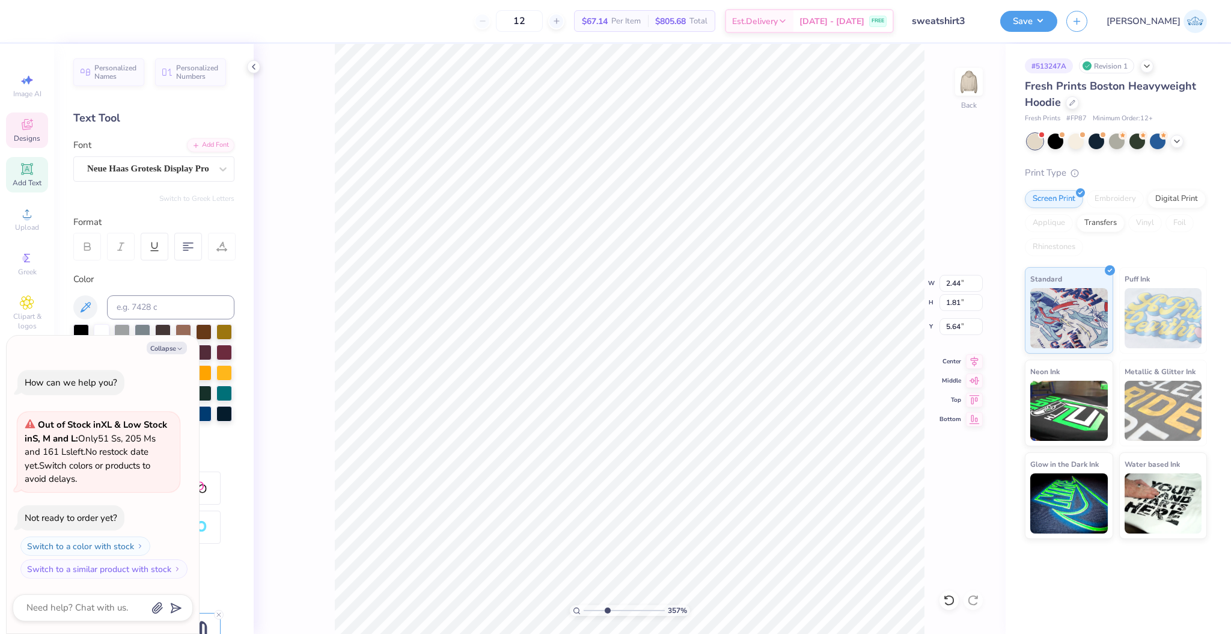
scroll to position [8, 1]
click at [172, 347] on button "Collapse" at bounding box center [167, 347] width 40 height 13
type textarea "x"
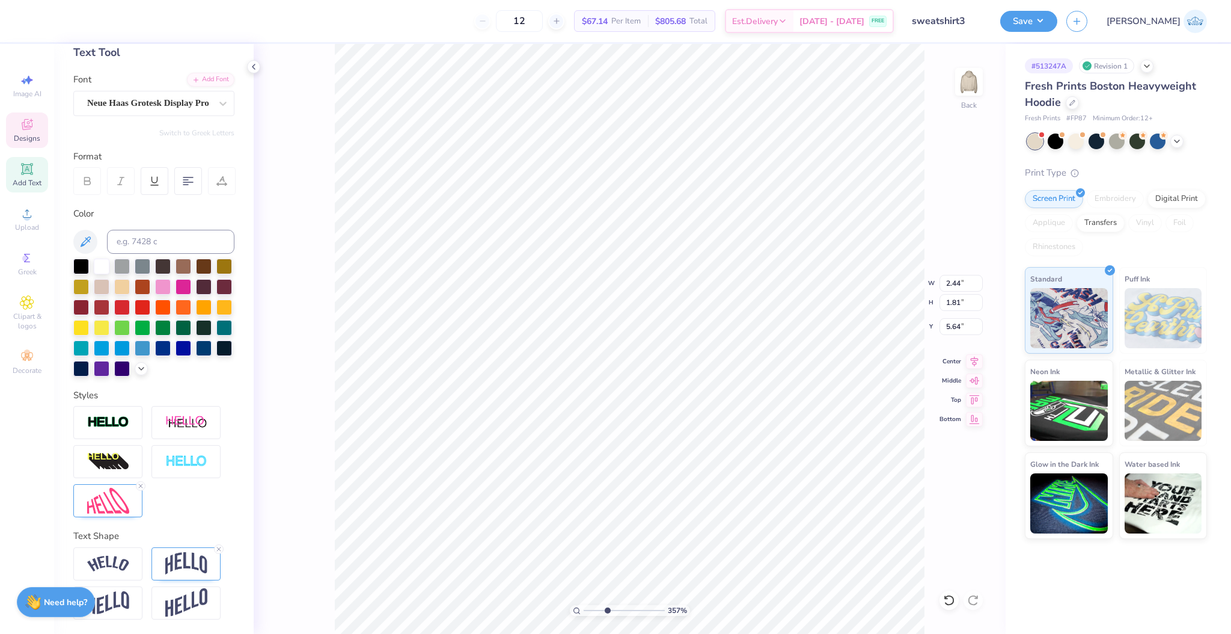
scroll to position [85, 0]
click at [123, 510] on img at bounding box center [108, 500] width 42 height 26
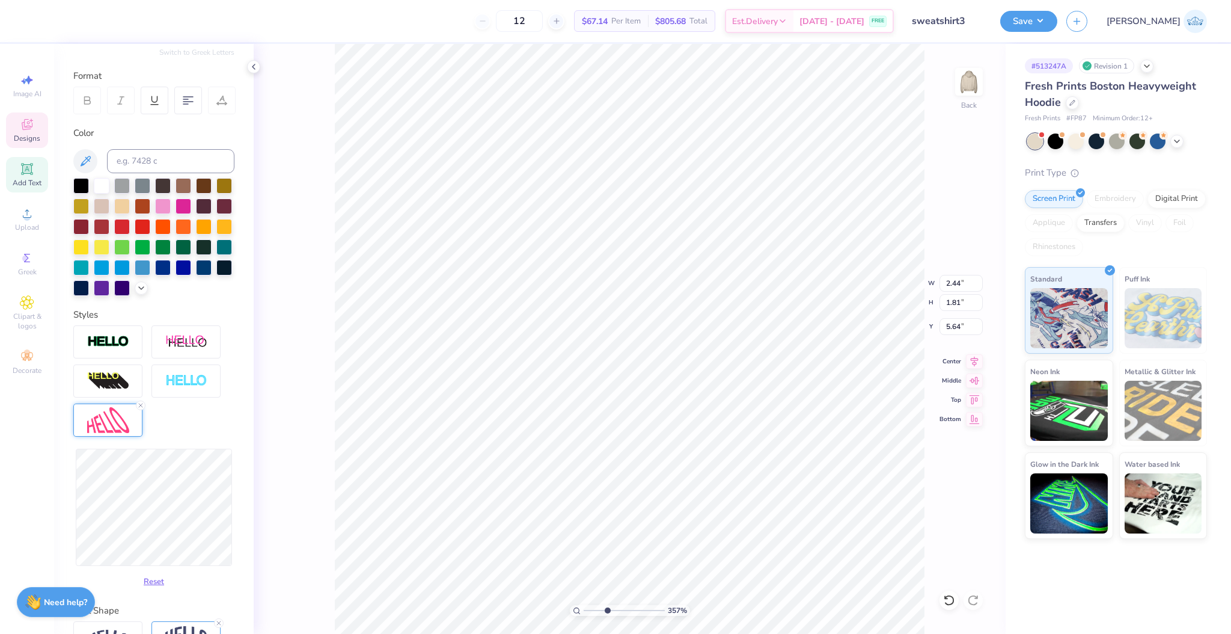
scroll to position [229, 0]
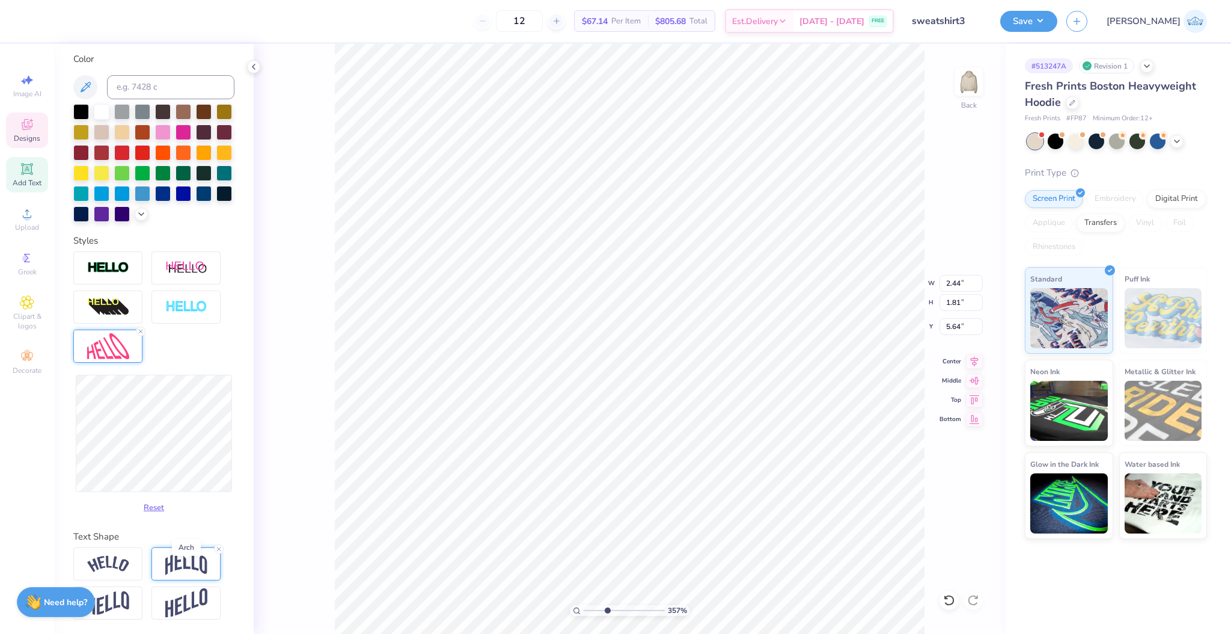
click at [189, 575] on img at bounding box center [186, 563] width 42 height 23
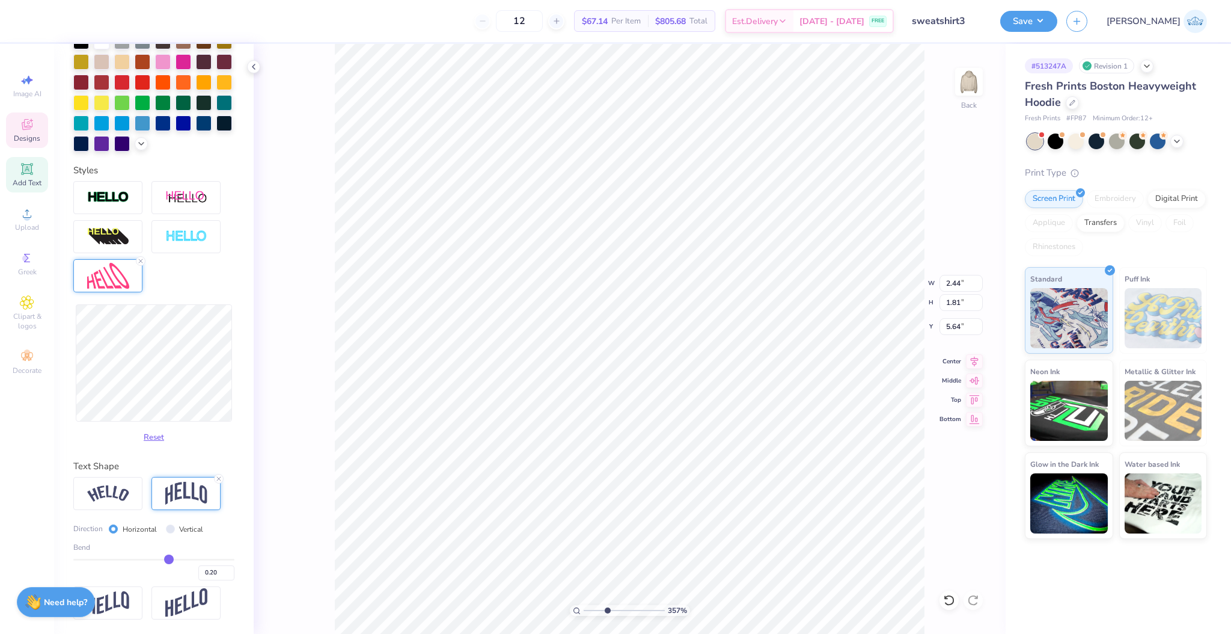
scroll to position [310, 0]
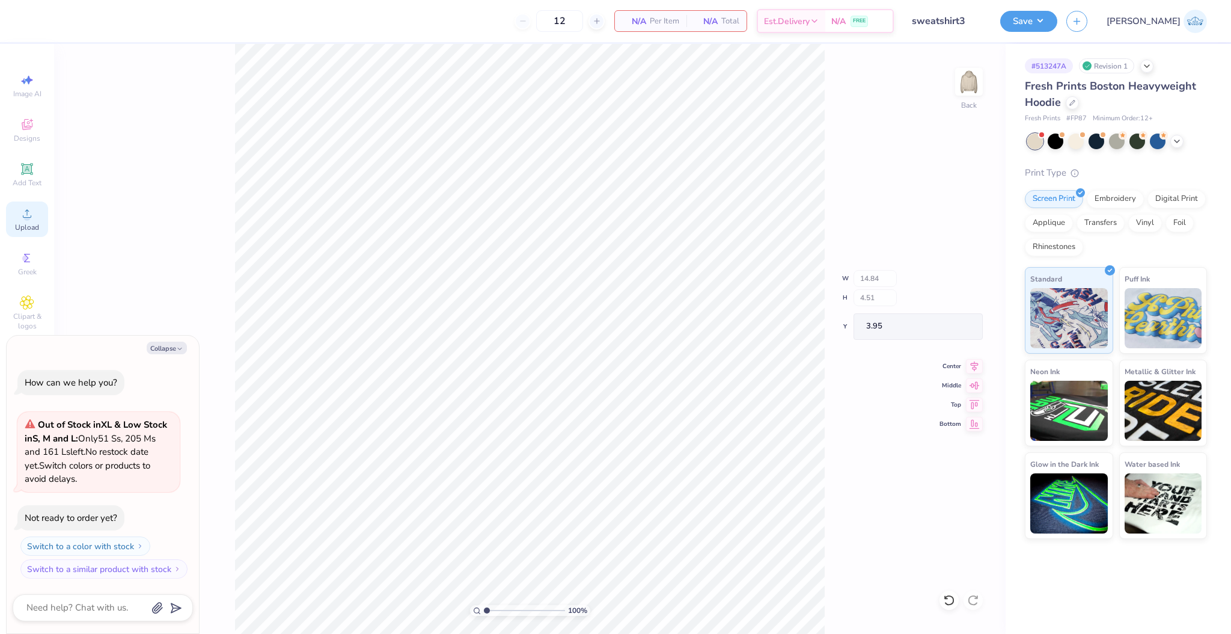
click at [38, 215] on div "Upload" at bounding box center [27, 218] width 42 height 35
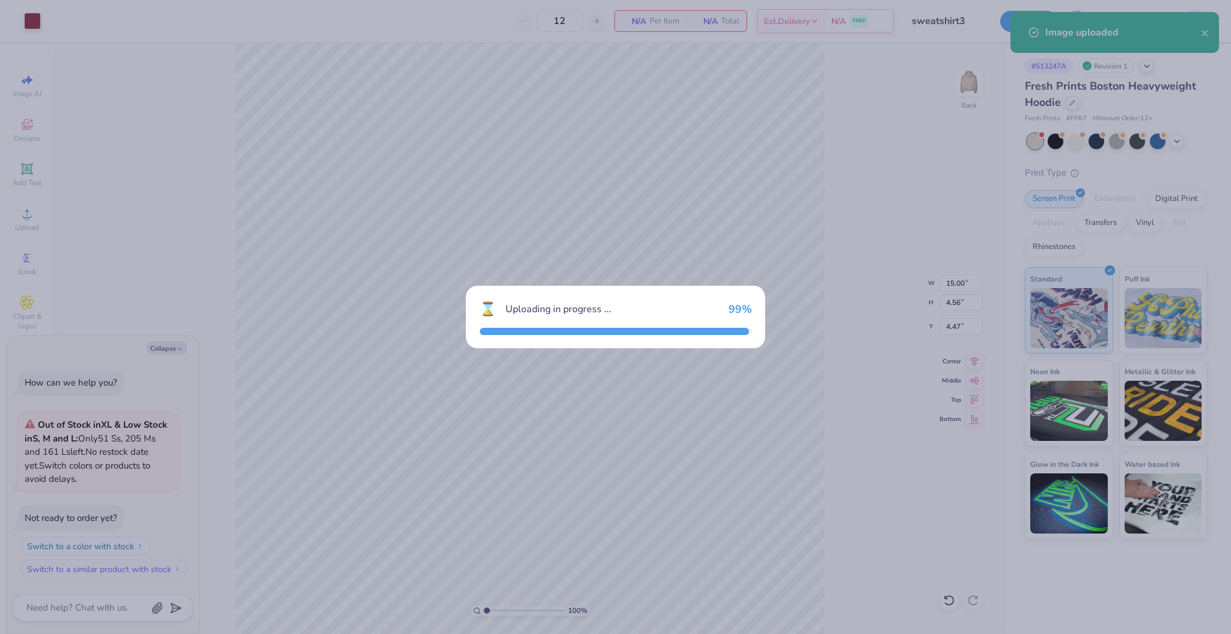
type textarea "x"
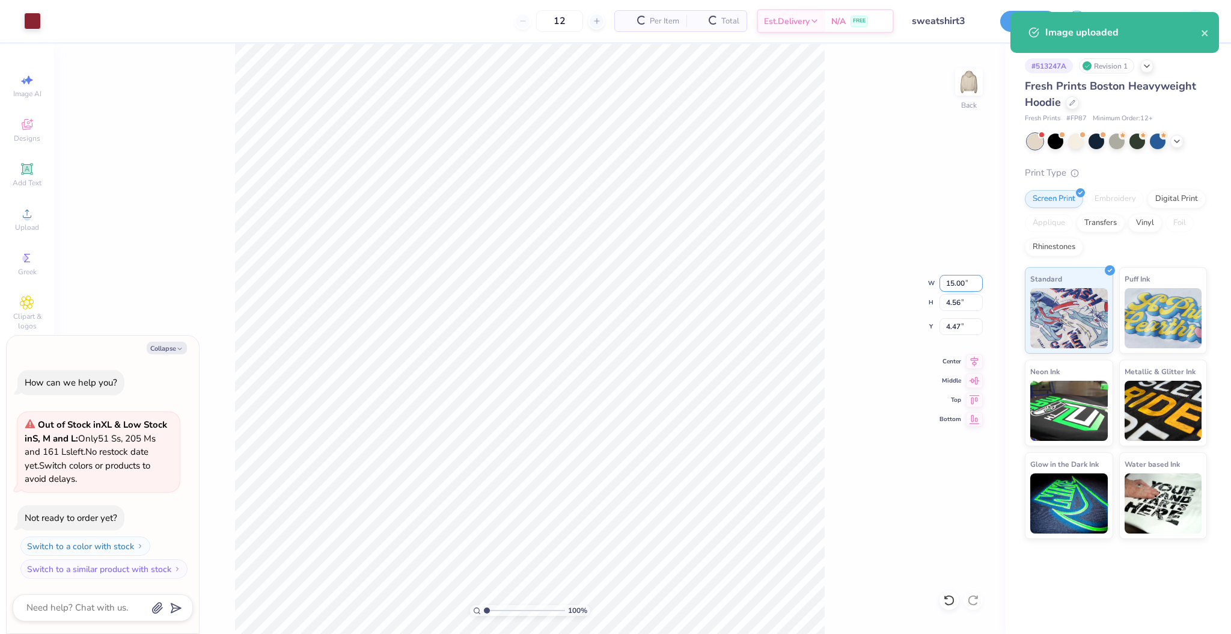
click at [943, 283] on input "15.00" at bounding box center [961, 283] width 43 height 17
type input "12.5"
type textarea "x"
type input "12.50"
type input "3.80"
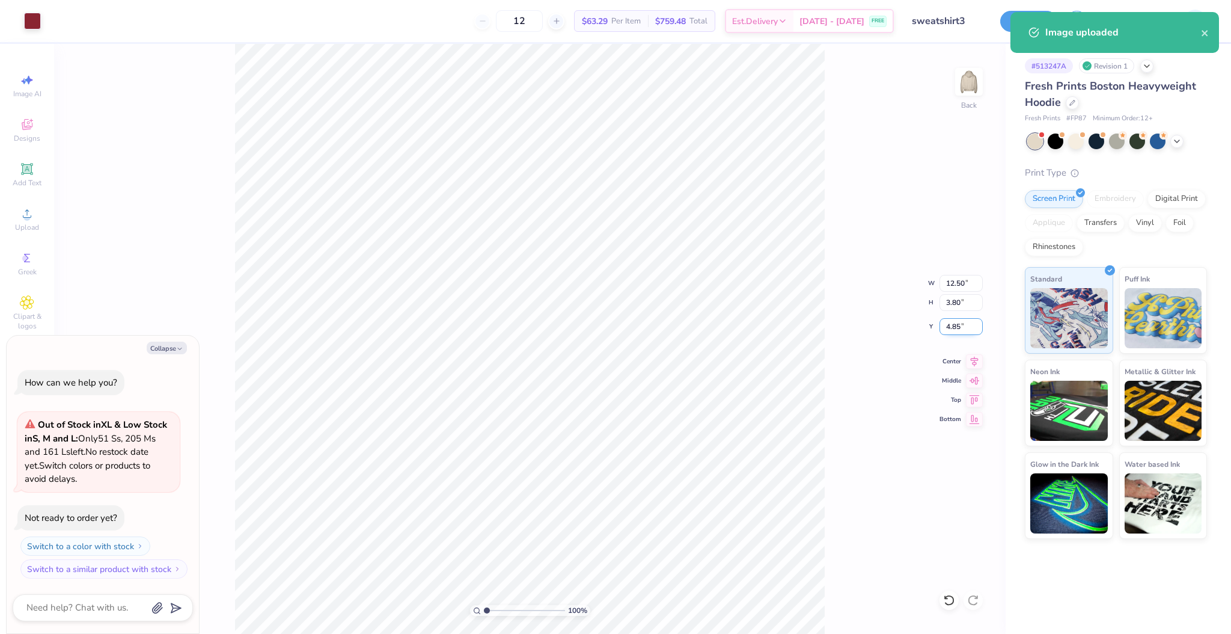
click at [951, 321] on input "4.85" at bounding box center [961, 326] width 43 height 17
type input "3"
type textarea "x"
type input "3.00"
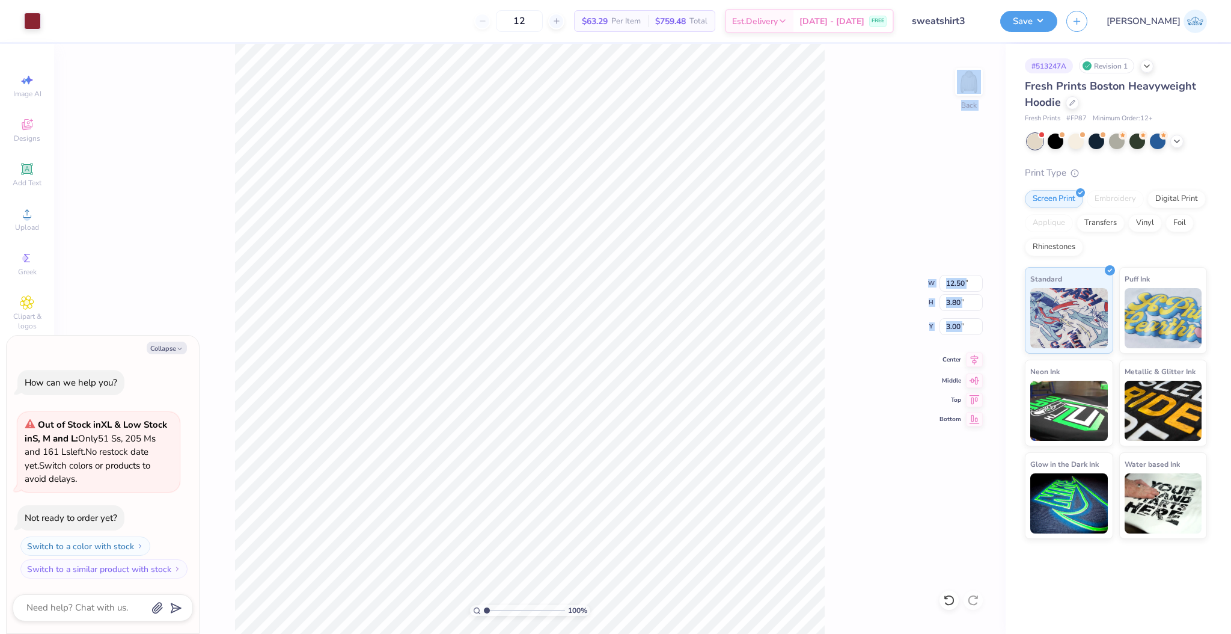
click at [964, 365] on div "100 % Back W 12.50 12.50 " H 3.80 3.80 " Y 3.00 3.00 " Center Middle Top Bottom" at bounding box center [530, 339] width 952 height 590
click at [967, 358] on div "100 % Back W 12.50 H 3.80 Y 3.00 Center Middle Top Bottom" at bounding box center [530, 339] width 952 height 590
click at [838, 366] on div "100 % Back W 12.50 12.50 " H 3.80 3.80 " Y 3.00 3.00 " Center Middle Top Bottom" at bounding box center [530, 339] width 952 height 590
click at [1057, 23] on button "Save" at bounding box center [1028, 19] width 57 height 21
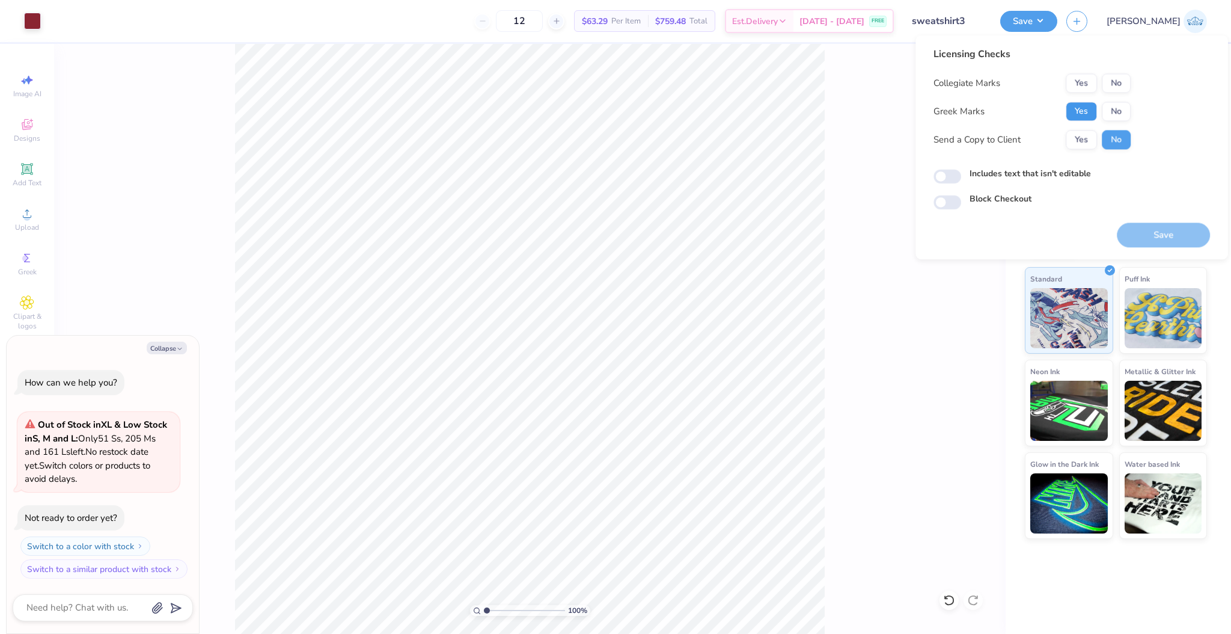
click at [1087, 104] on button "Yes" at bounding box center [1081, 111] width 31 height 19
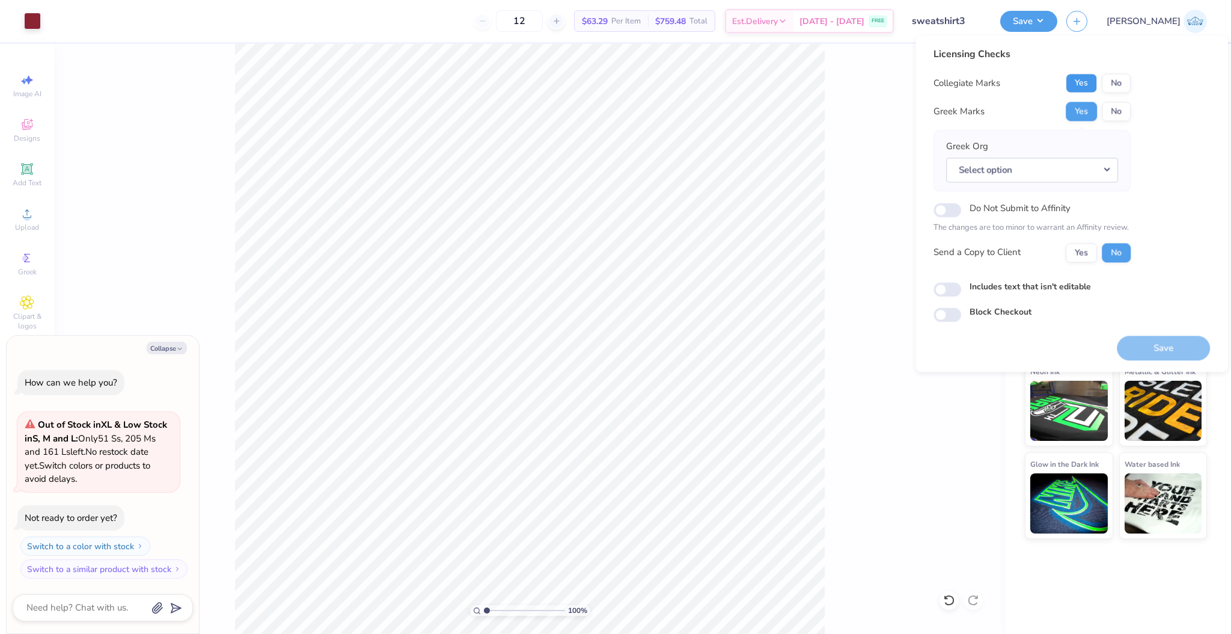
click at [1077, 81] on button "Yes" at bounding box center [1081, 82] width 31 height 19
click at [1111, 102] on button "No" at bounding box center [1116, 111] width 29 height 19
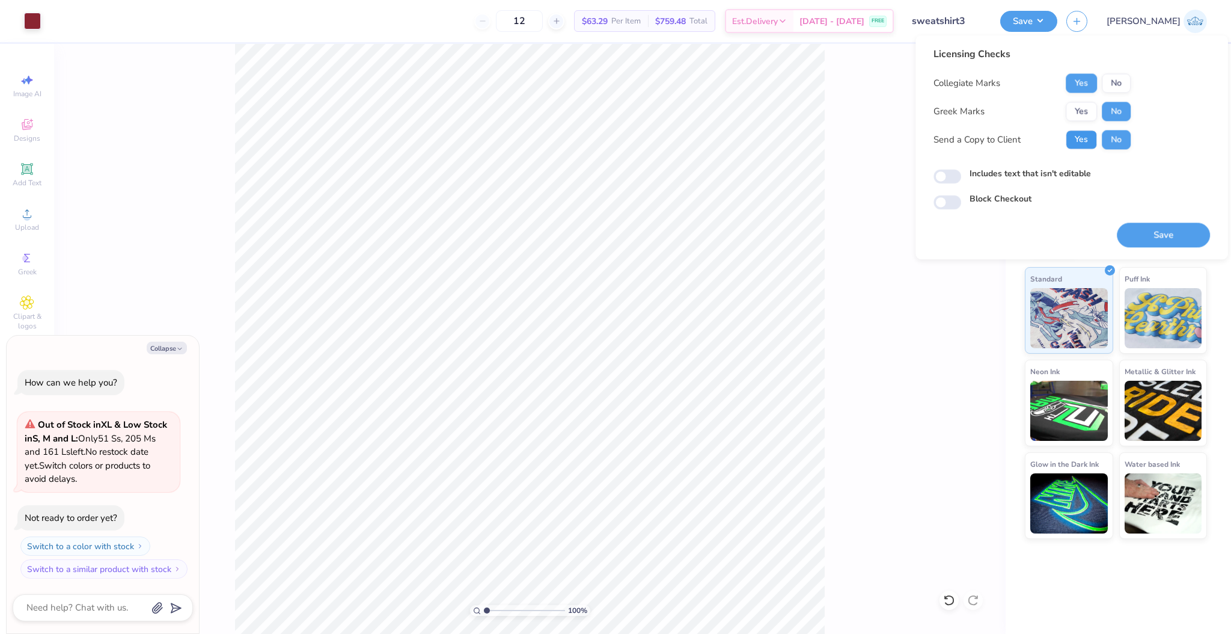
click at [1083, 144] on button "Yes" at bounding box center [1081, 139] width 31 height 19
type textarea "x"
click at [960, 182] on div "Includes text that isn't editable" at bounding box center [1072, 175] width 277 height 16
click at [950, 178] on input "Includes text that isn't editable" at bounding box center [948, 177] width 28 height 14
checkbox input "true"
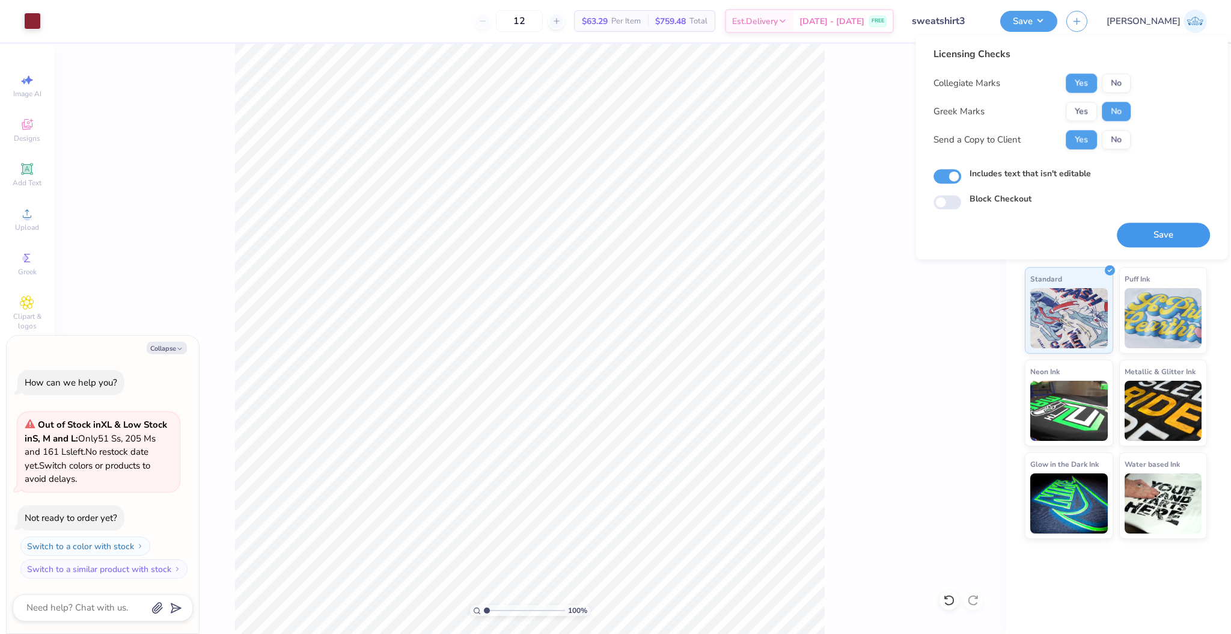
click at [1145, 225] on button "Save" at bounding box center [1163, 234] width 93 height 25
type textarea "x"
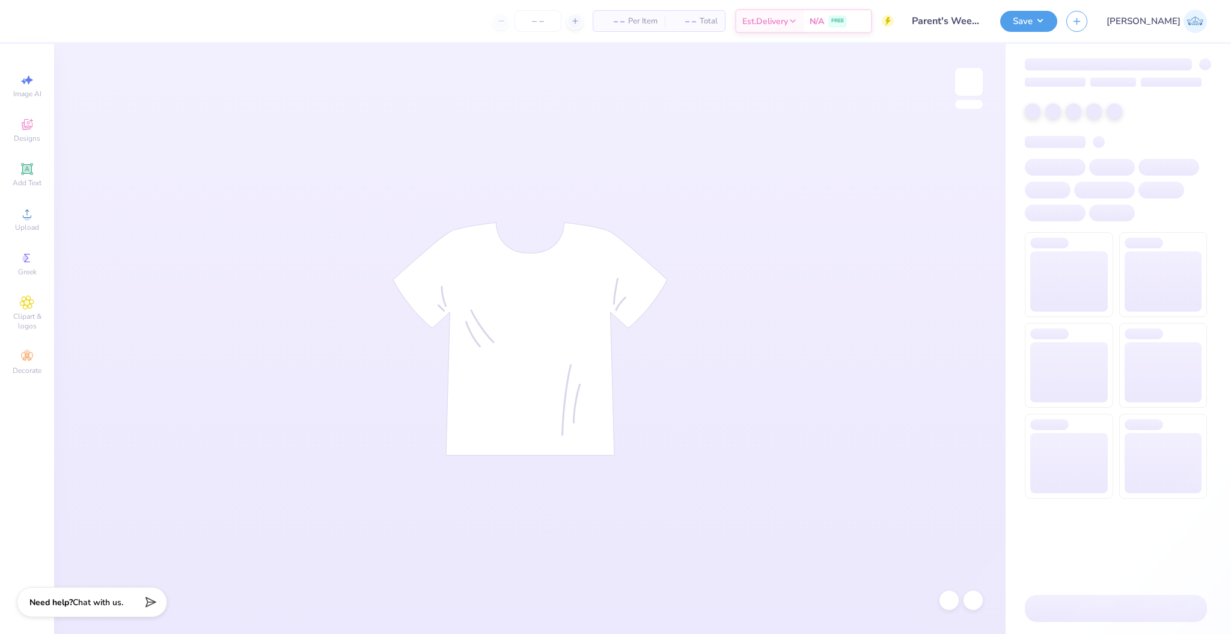
type input "Parent's Weekend Shirt"
type input "24"
